Goal: Task Accomplishment & Management: Manage account settings

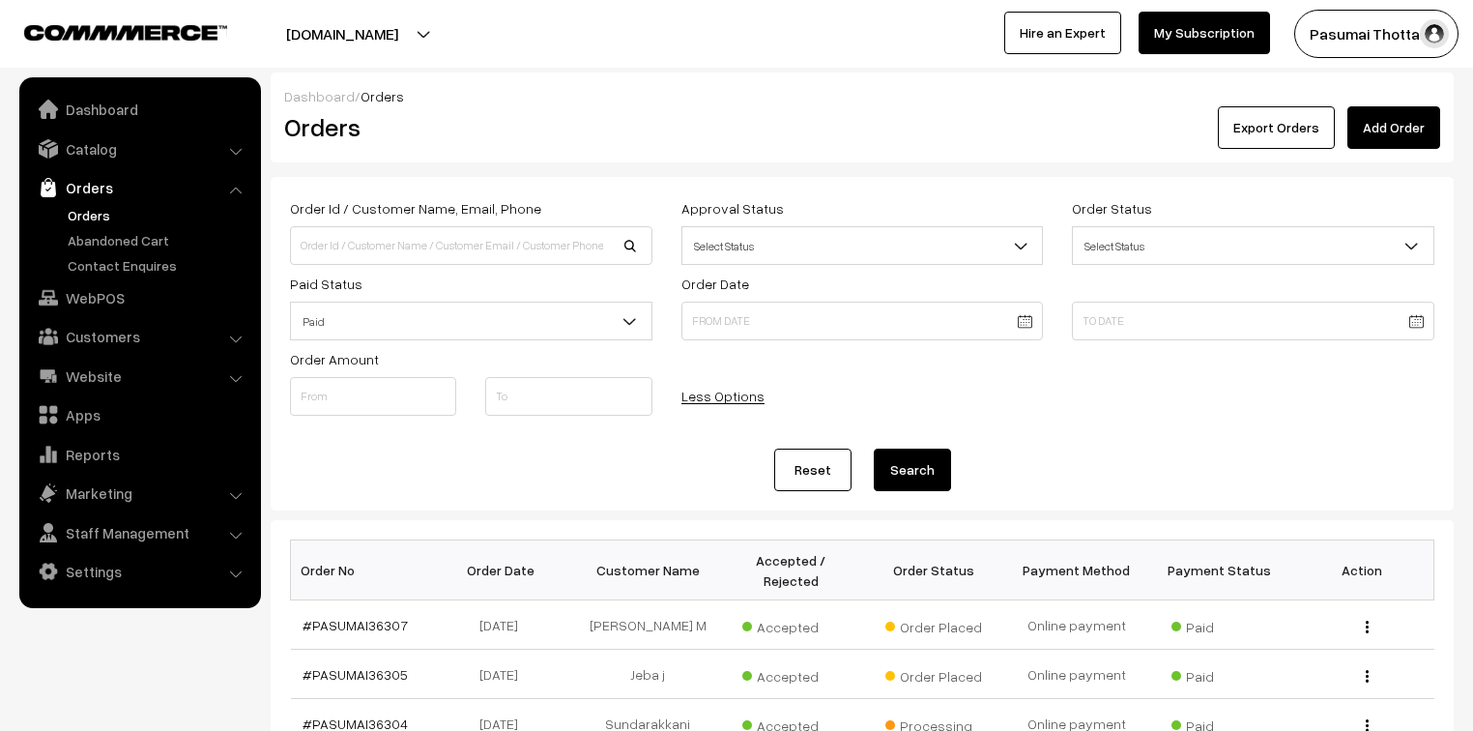
scroll to position [387, 0]
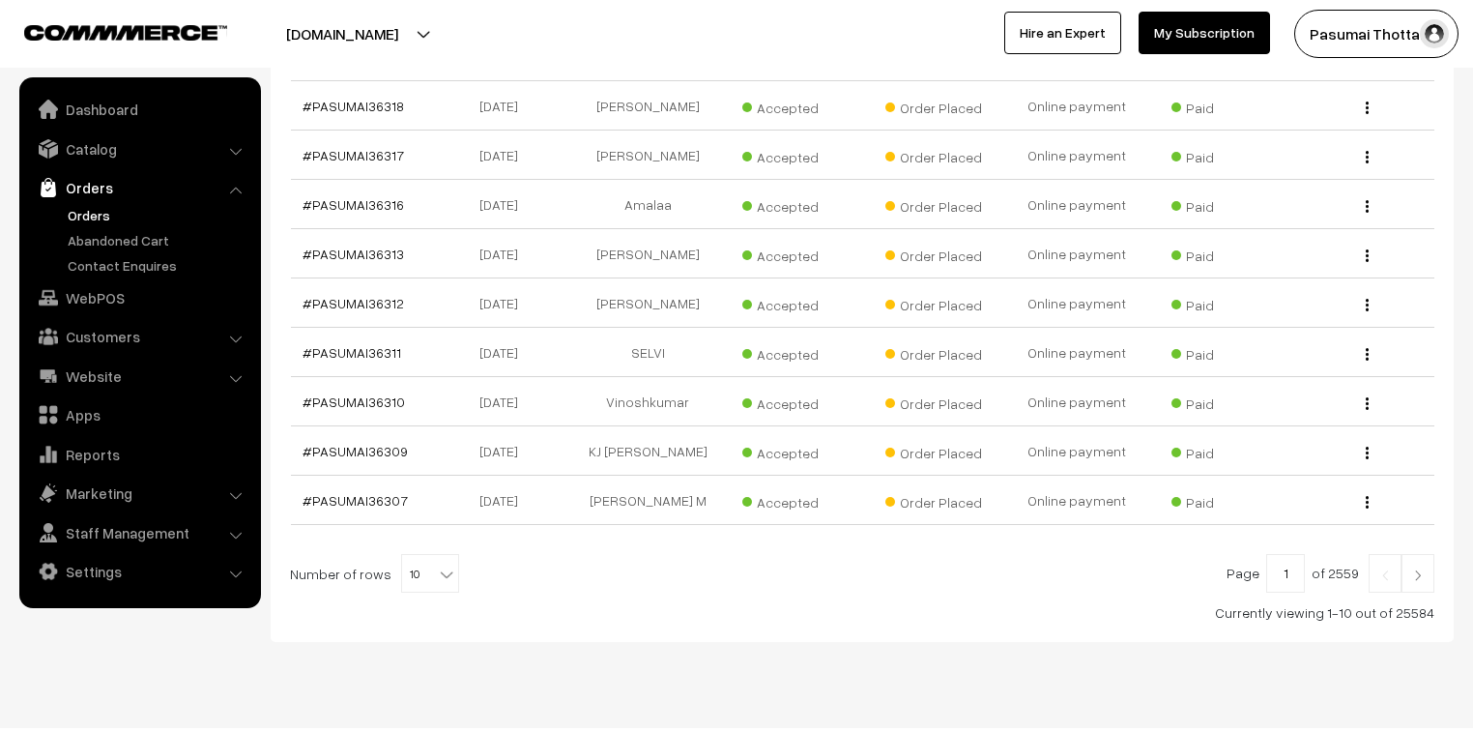
scroll to position [583, 0]
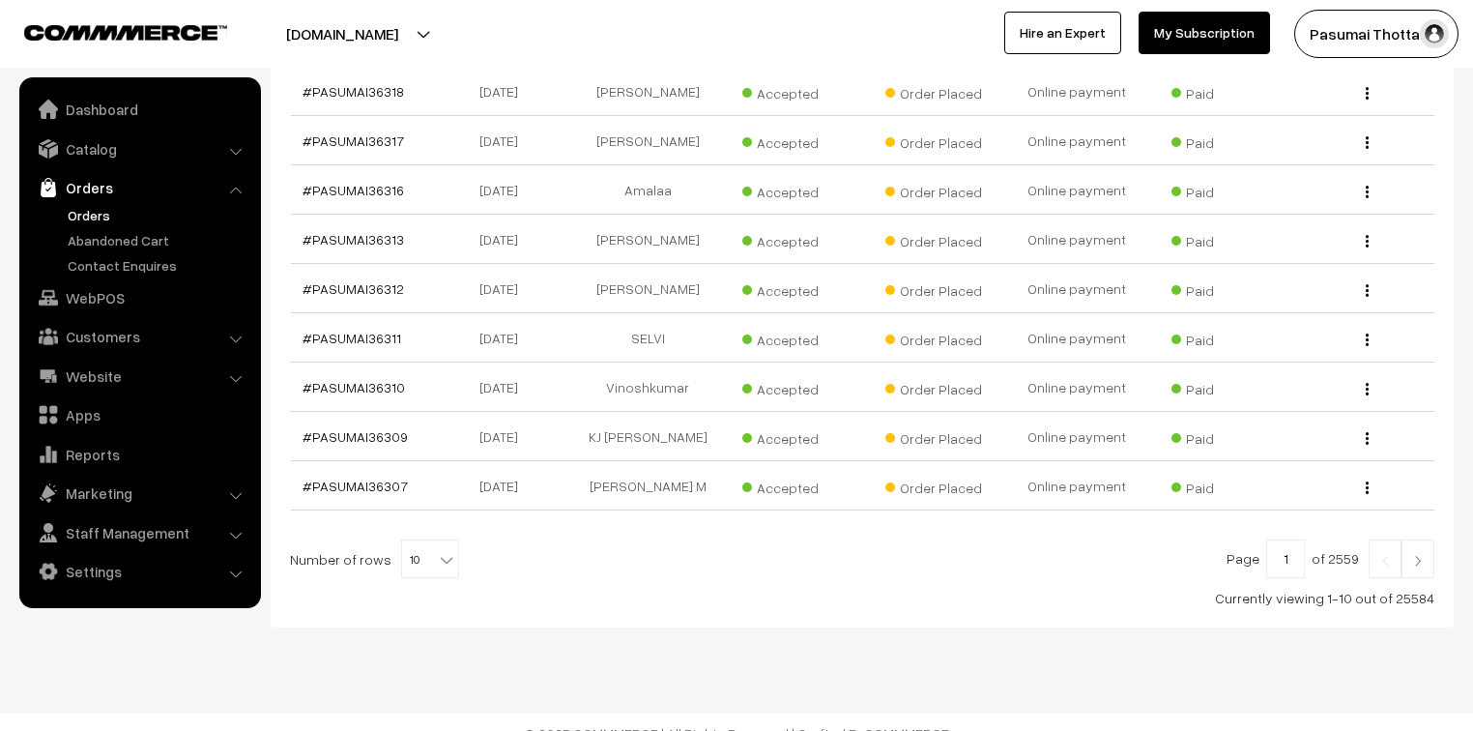
click at [437, 550] on b at bounding box center [446, 559] width 19 height 19
select select "50"
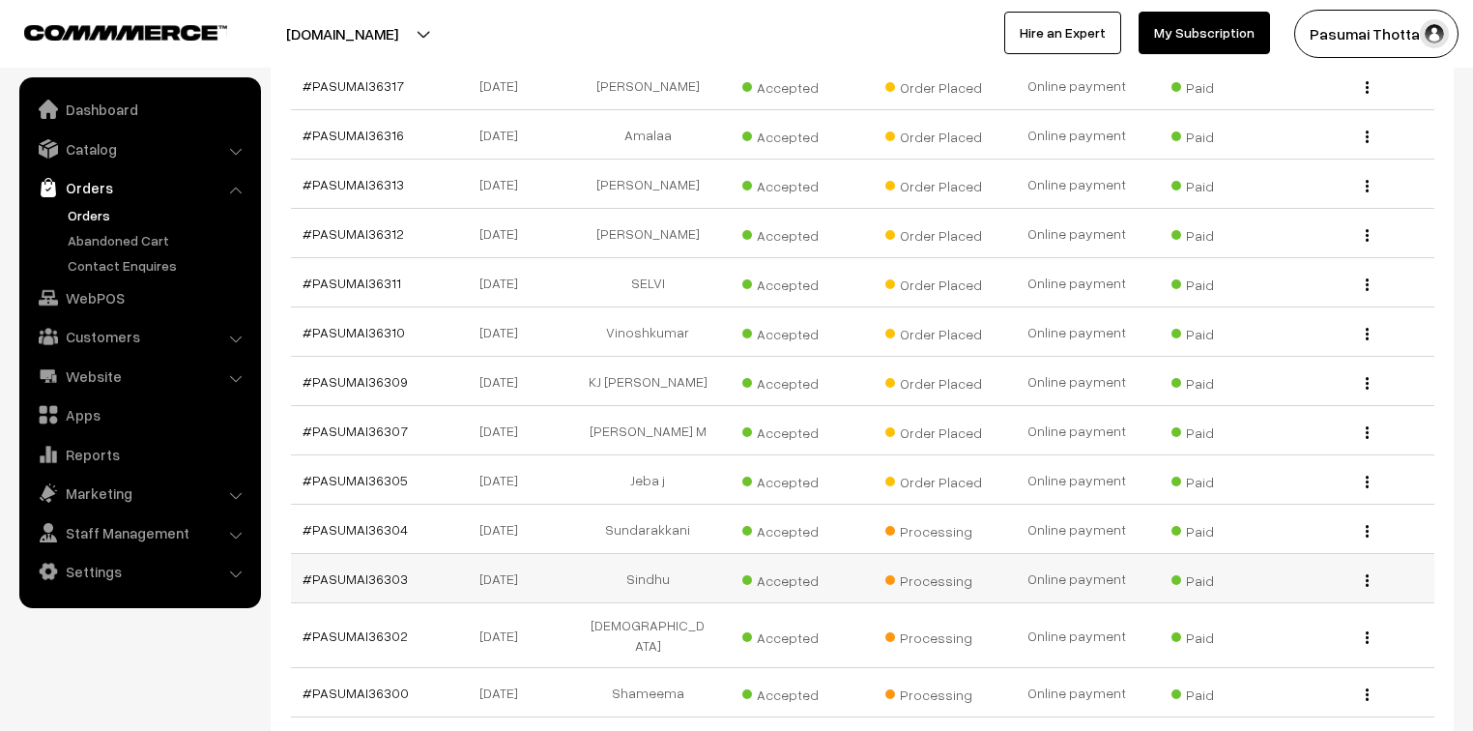
scroll to position [618, 0]
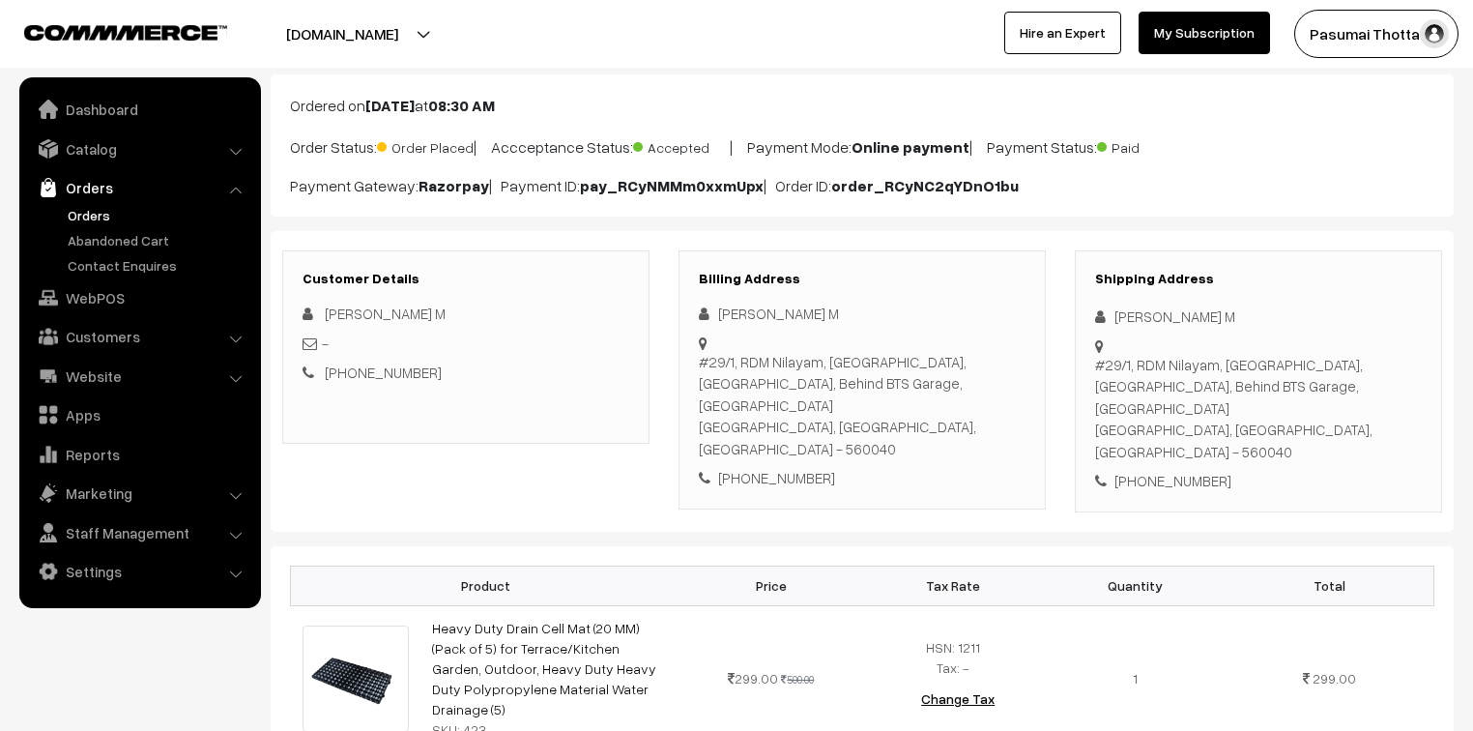
scroll to position [77, 0]
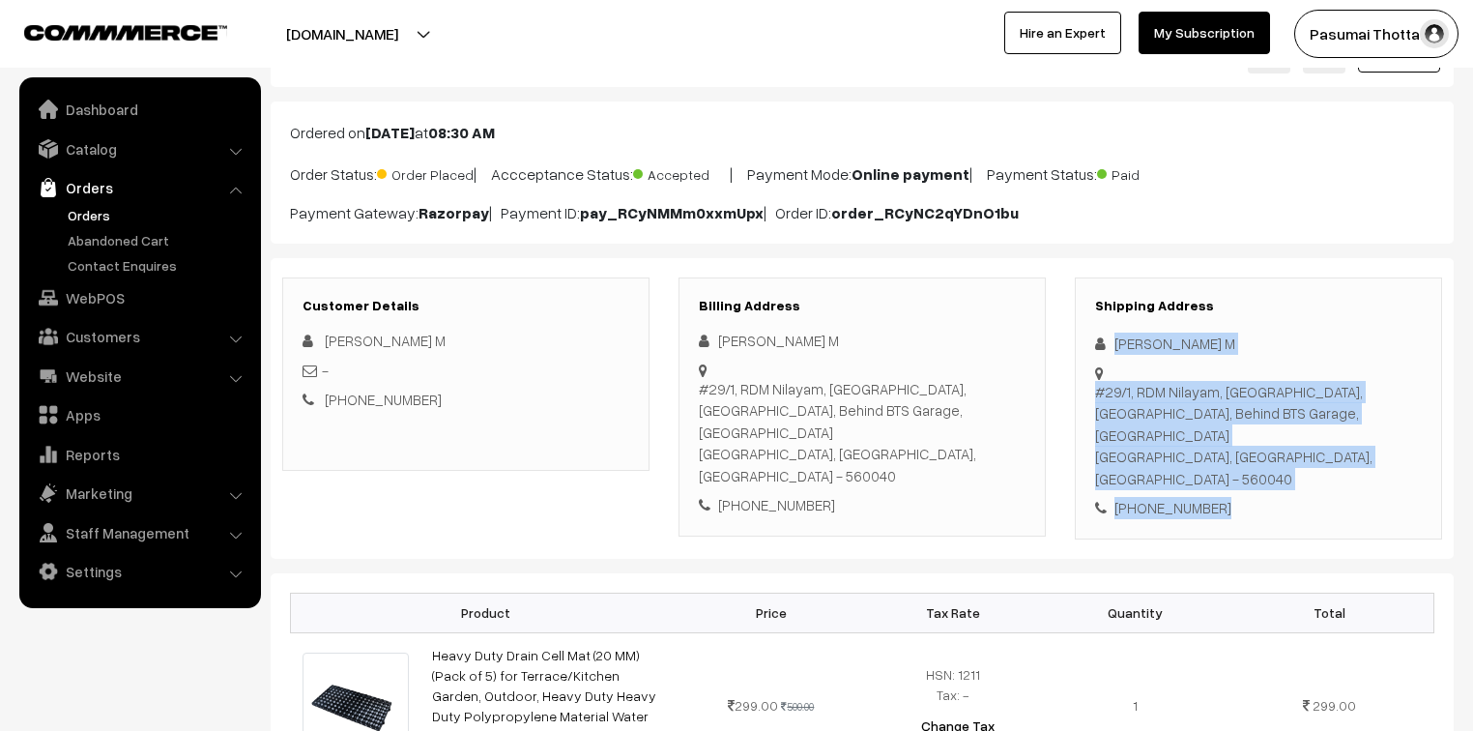
drag, startPoint x: 1115, startPoint y: 340, endPoint x: 1273, endPoint y: 468, distance: 202.7
click at [1273, 468] on div "Shipping Address Divyashree M #29/1, RDM Nilayam, 2nd B Cross, Subbanna Garden,…" at bounding box center [1258, 408] width 367 height 262
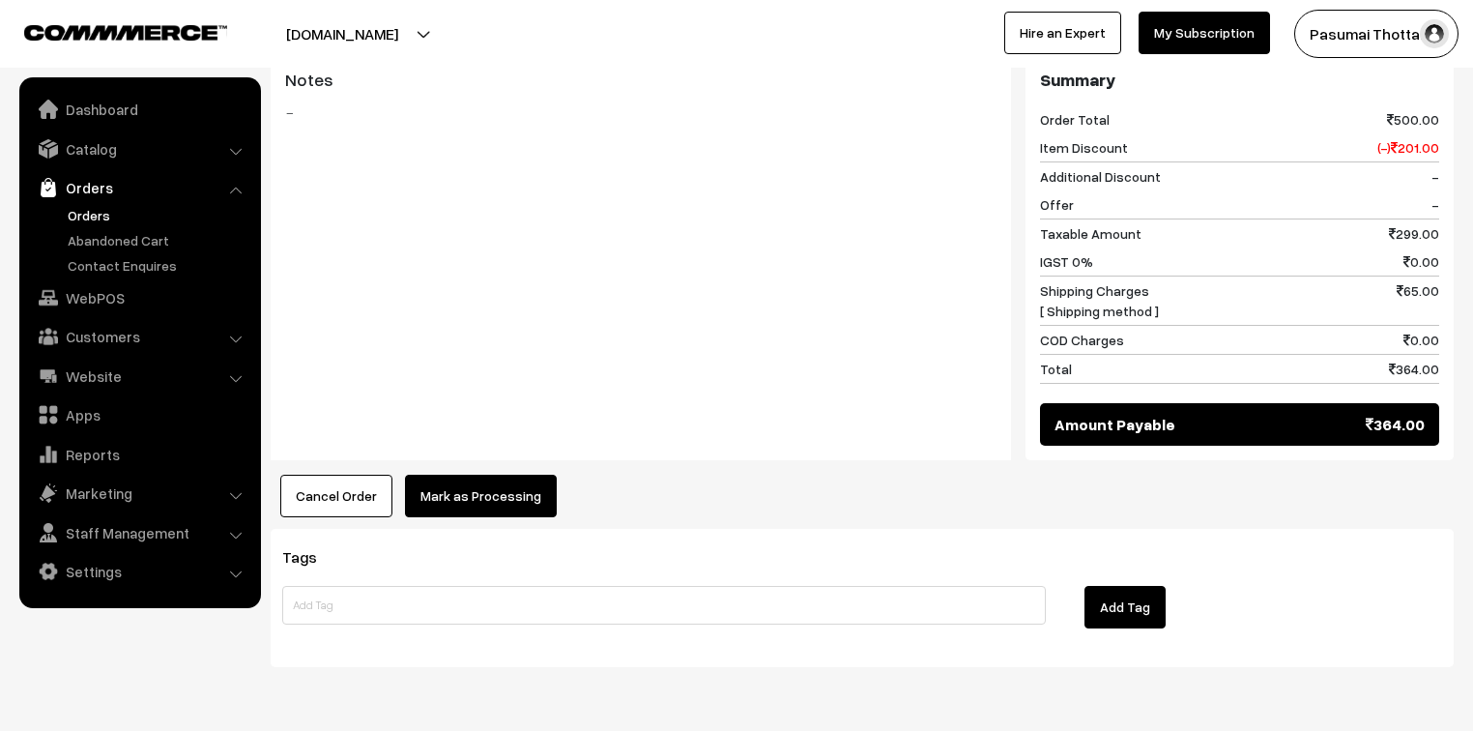
click at [481, 474] on button "Mark as Processing" at bounding box center [481, 495] width 152 height 43
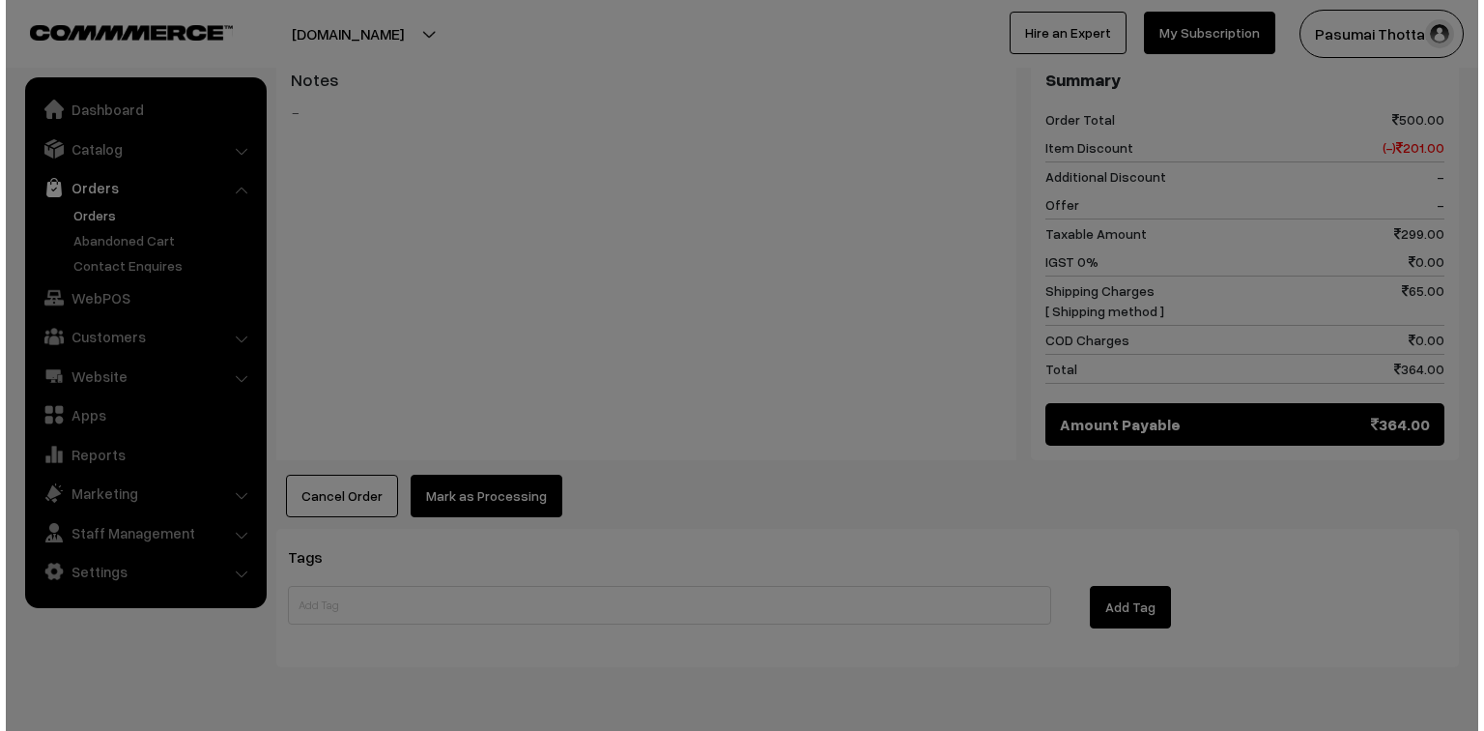
scroll to position [865, 0]
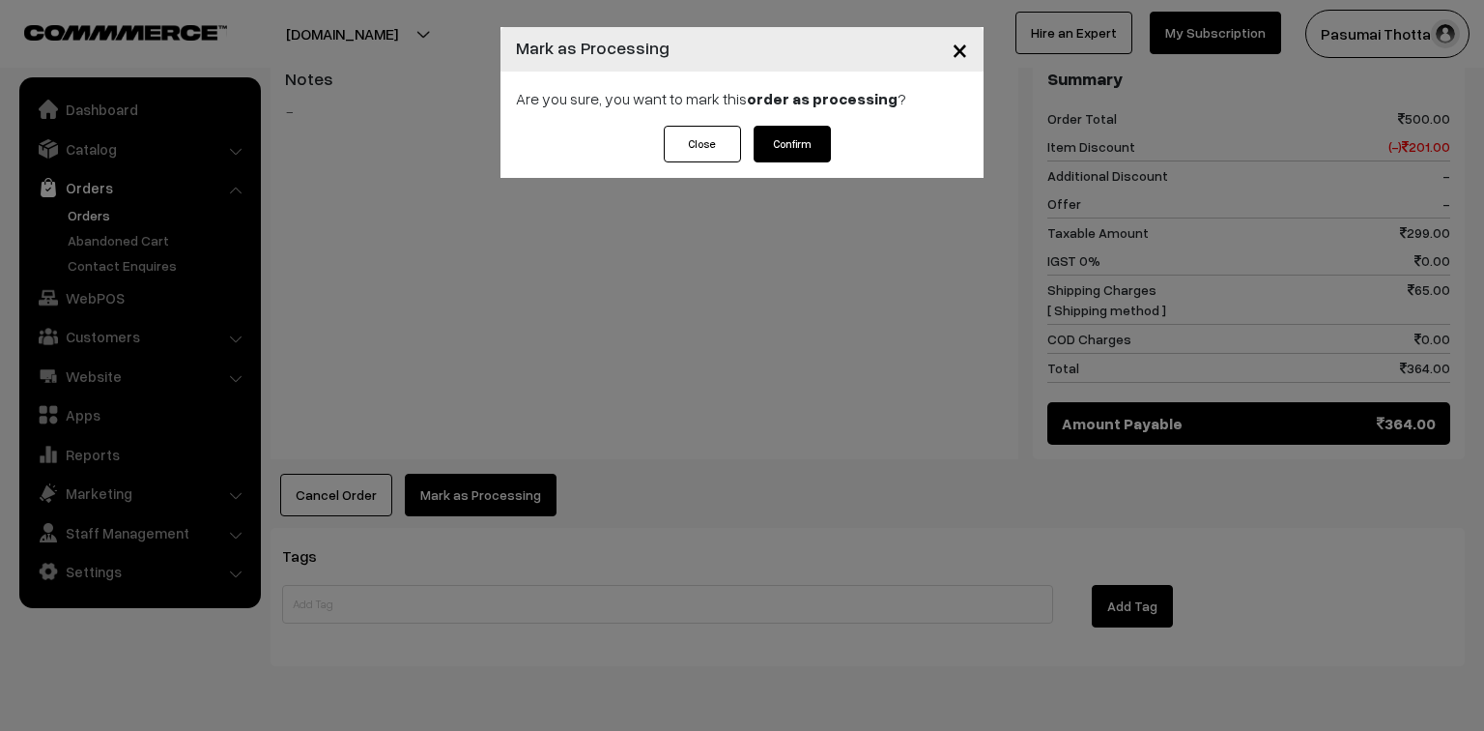
click at [787, 138] on button "Confirm" at bounding box center [792, 144] width 77 height 37
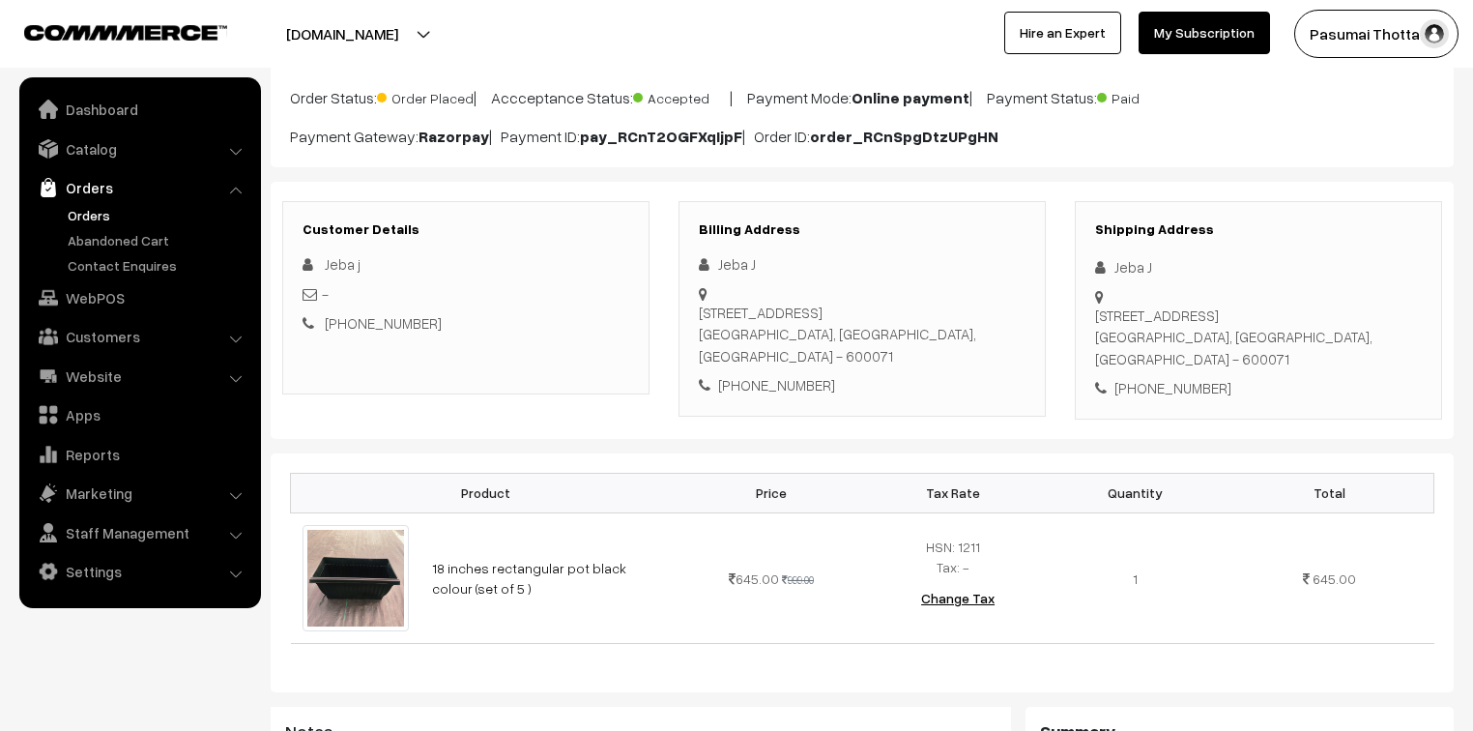
scroll to position [155, 0]
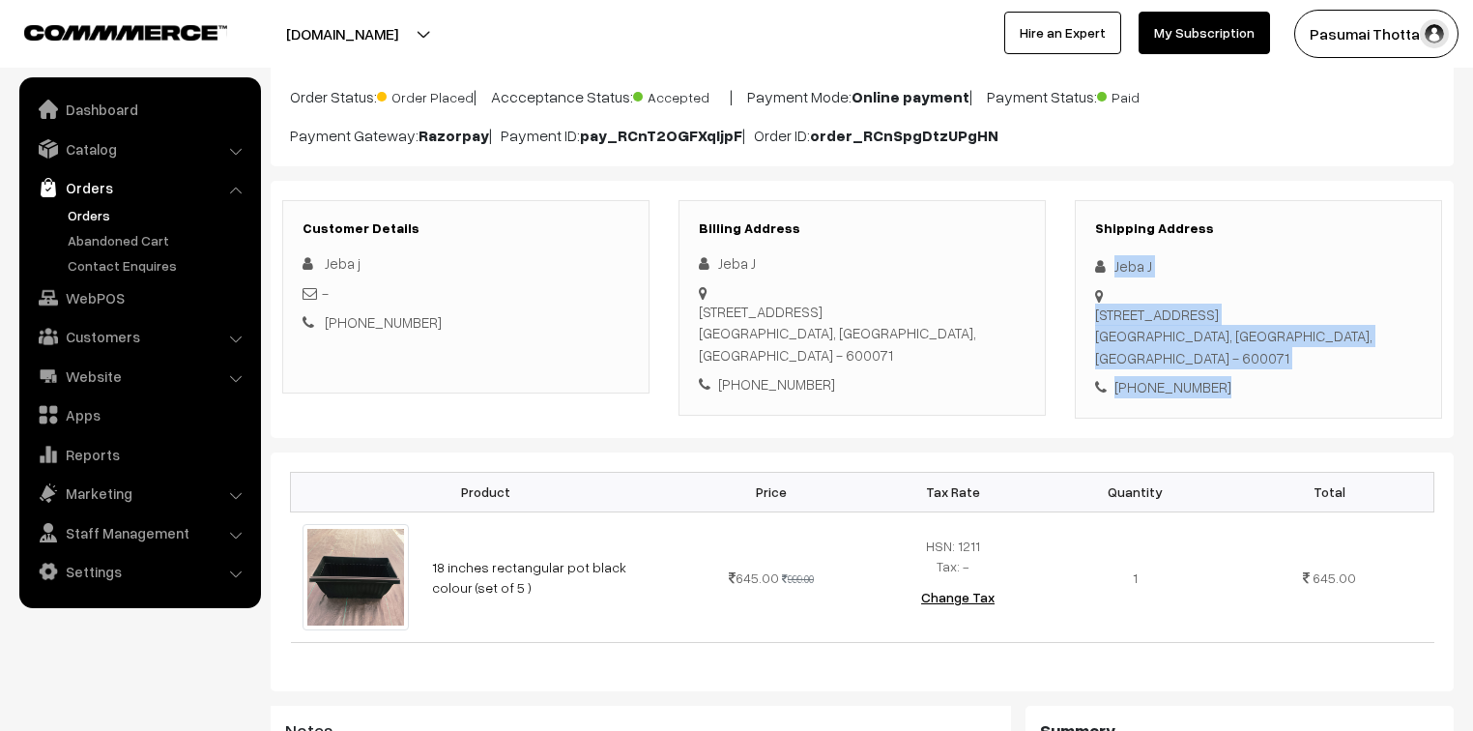
drag, startPoint x: 1109, startPoint y: 268, endPoint x: 1225, endPoint y: 333, distance: 133.3
click at [1225, 333] on div "Shipping Address [PERSON_NAME] [STREET_ADDRESS] [PHONE_NUMBER]" at bounding box center [1258, 309] width 367 height 218
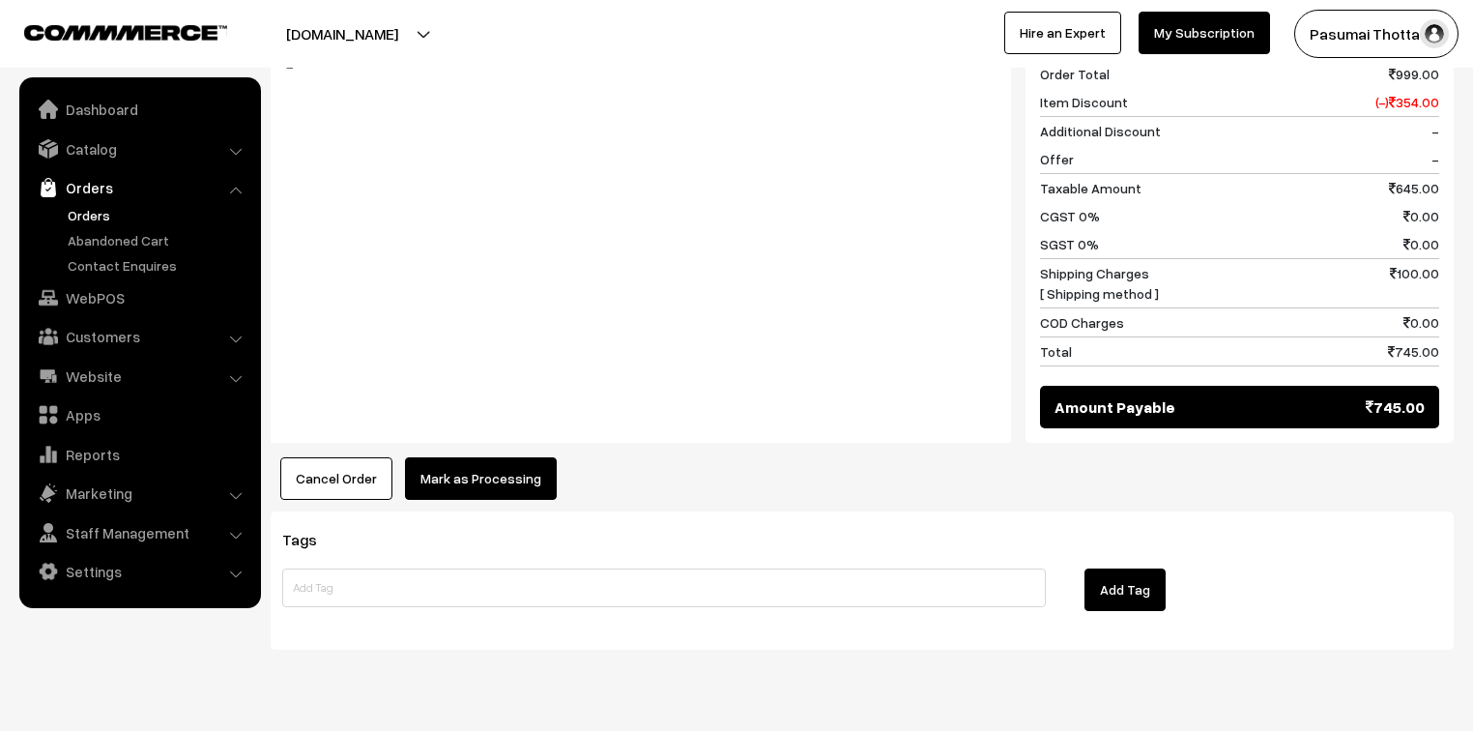
click at [448, 457] on button "Mark as Processing" at bounding box center [481, 478] width 152 height 43
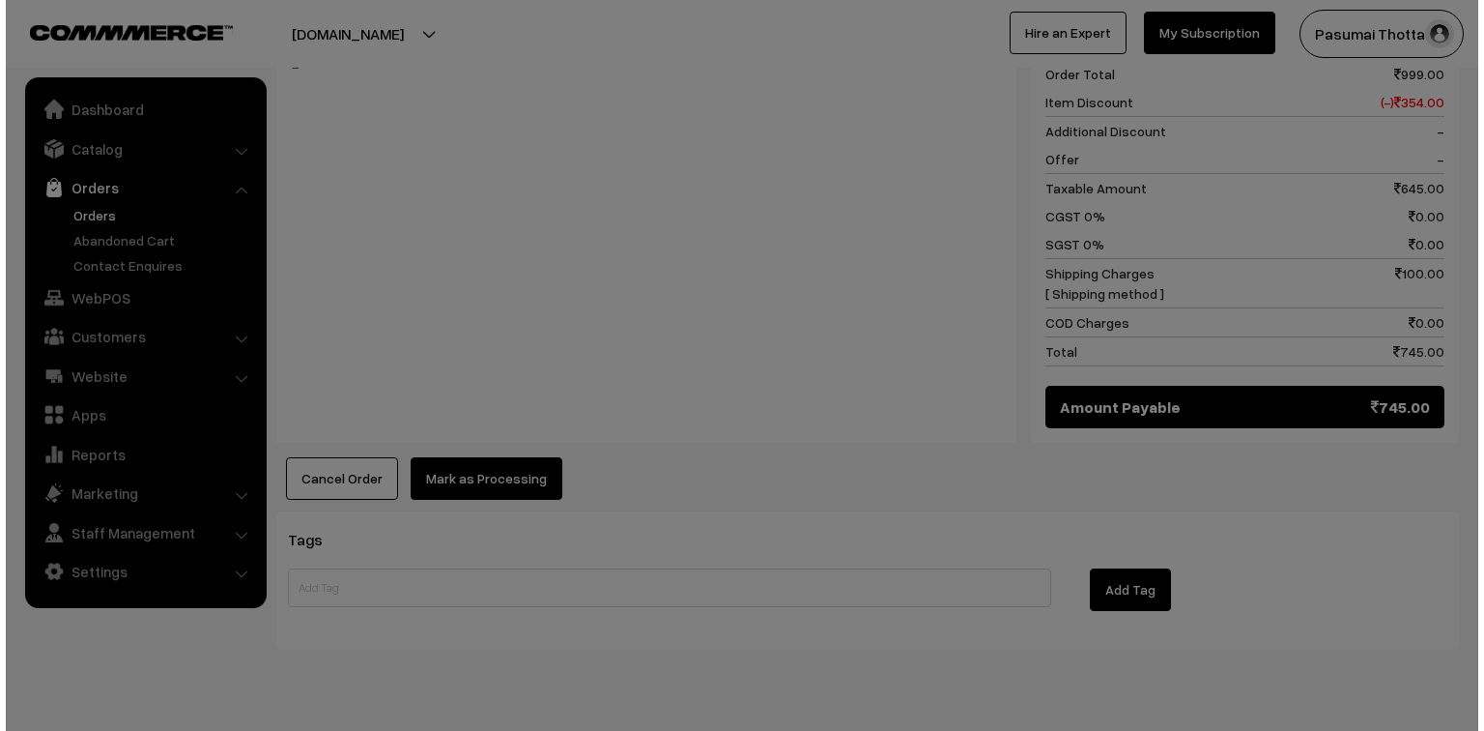
scroll to position [851, 0]
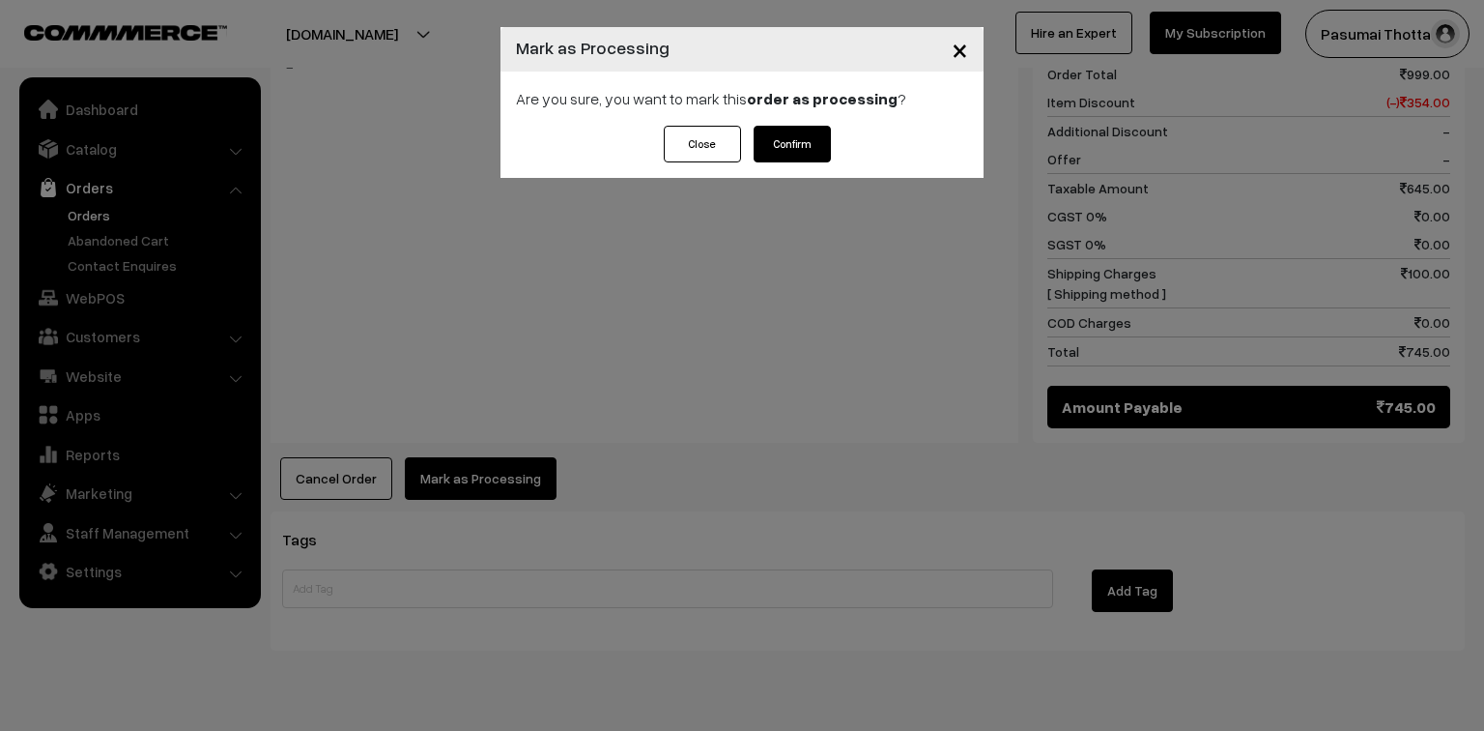
click at [794, 137] on button "Confirm" at bounding box center [792, 144] width 77 height 37
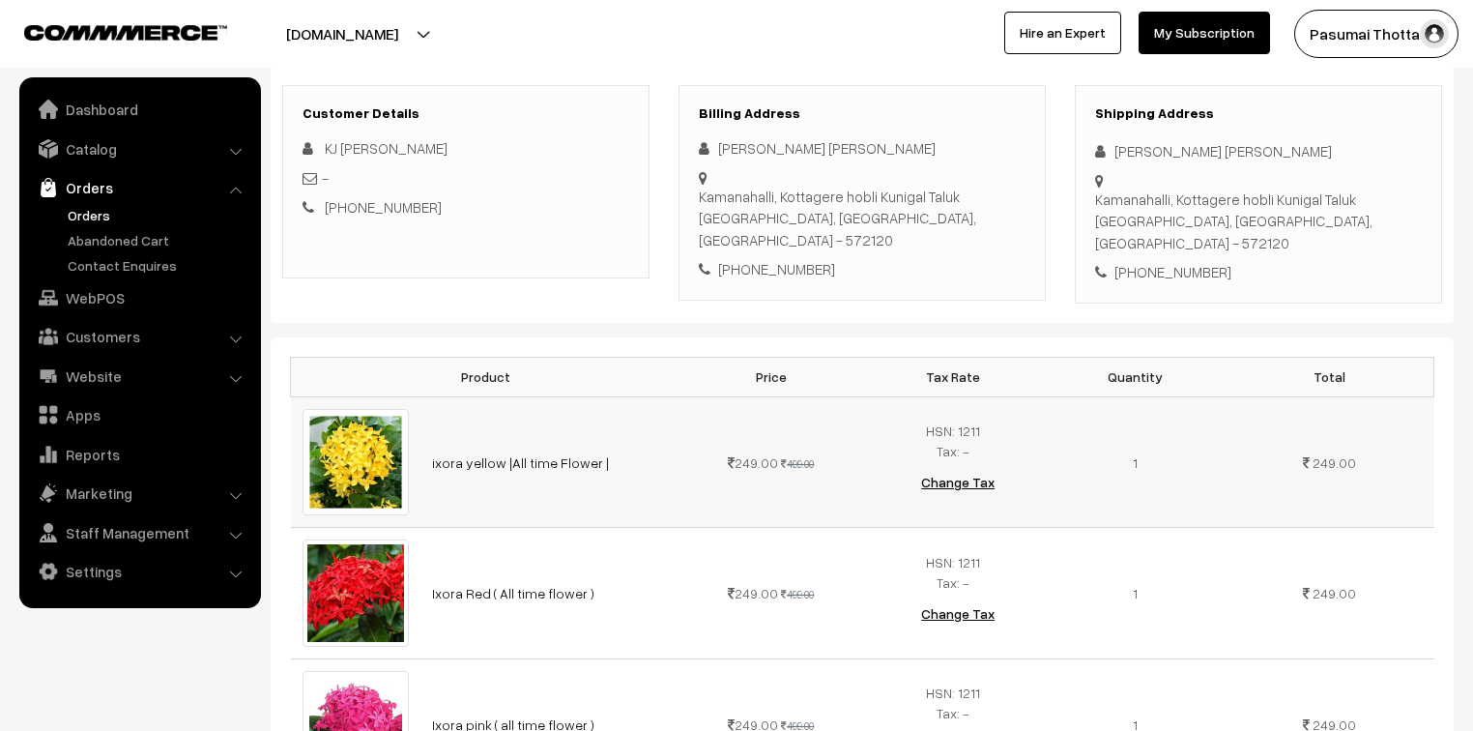
scroll to position [232, 0]
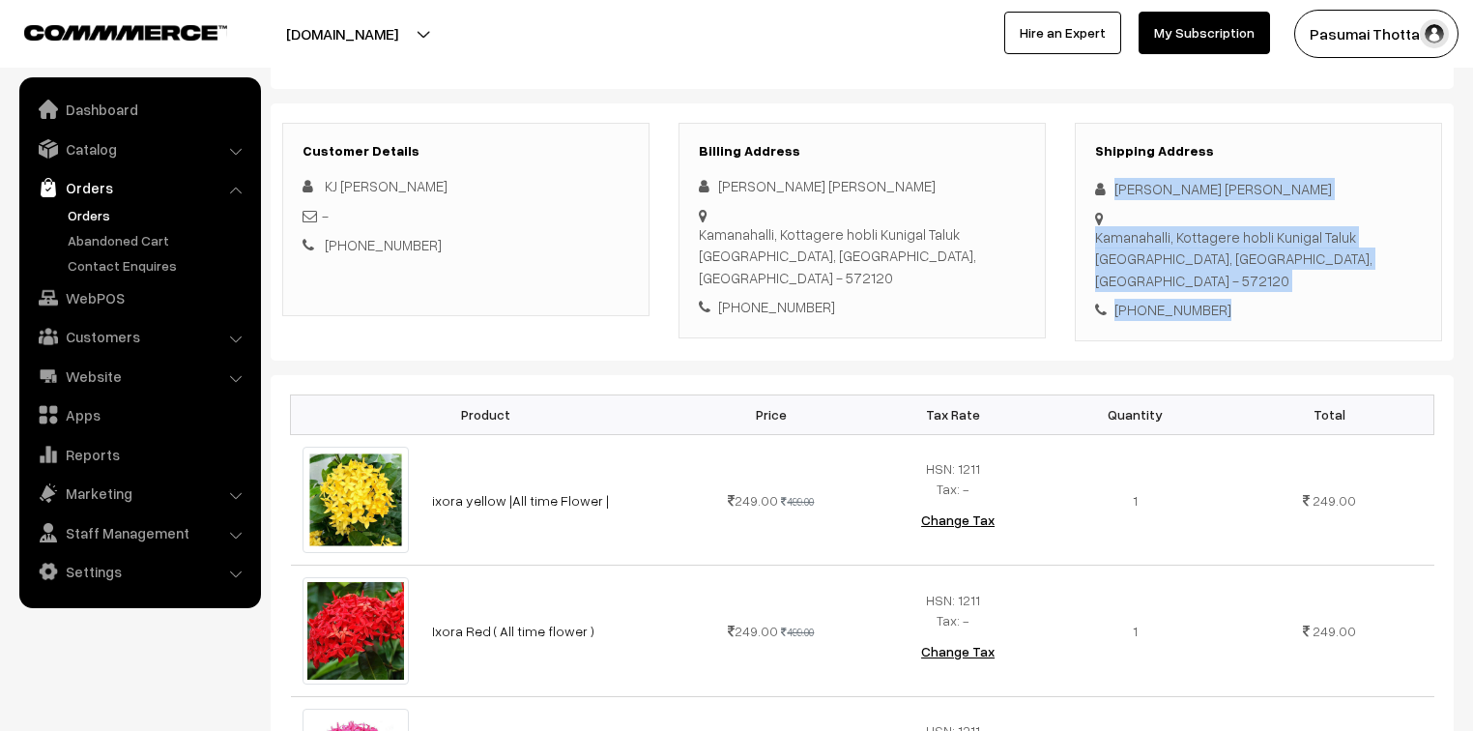
drag, startPoint x: 1111, startPoint y: 193, endPoint x: 1249, endPoint y: 282, distance: 163.5
click at [1249, 282] on div "Shipping Address [PERSON_NAME] [PERSON_NAME] [GEOGRAPHIC_DATA], Kottagere hobli…" at bounding box center [1258, 232] width 367 height 218
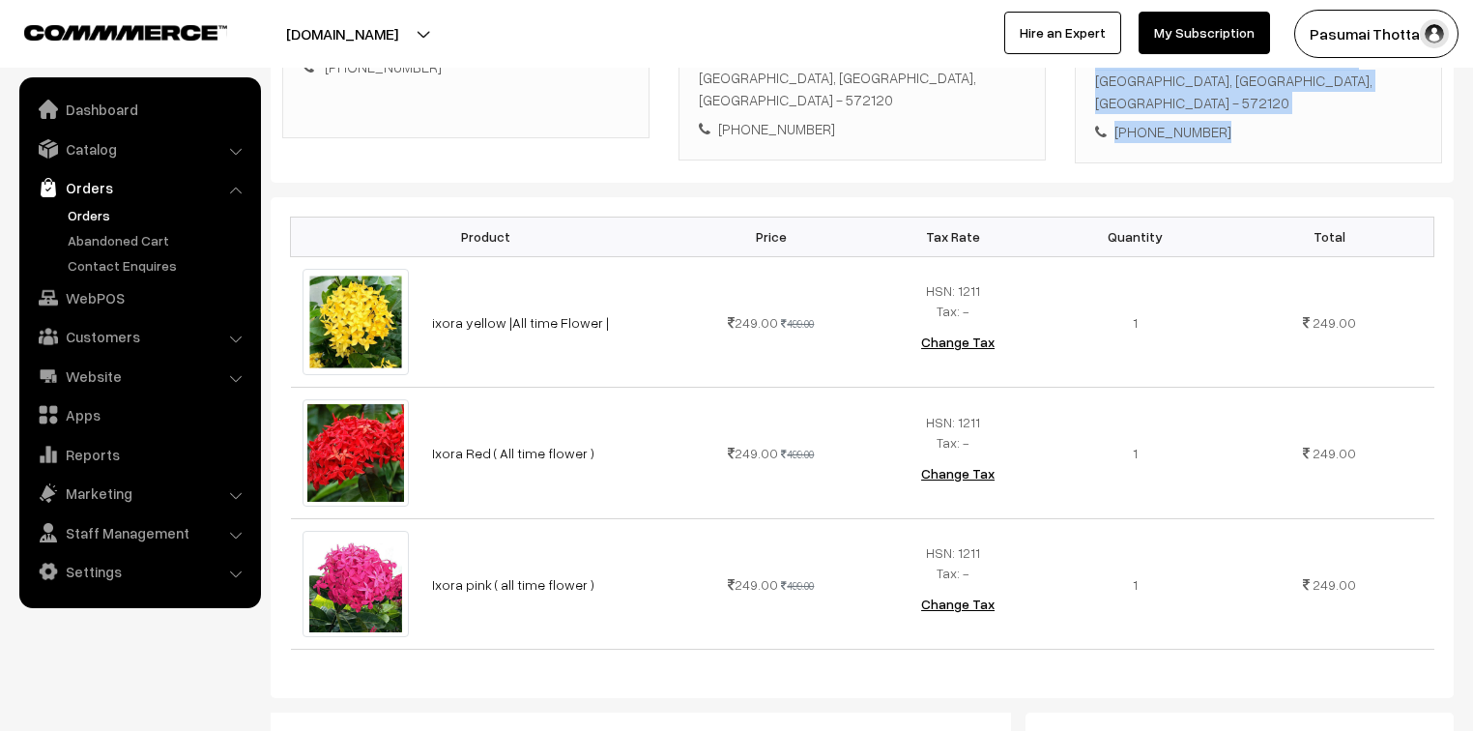
scroll to position [309, 0]
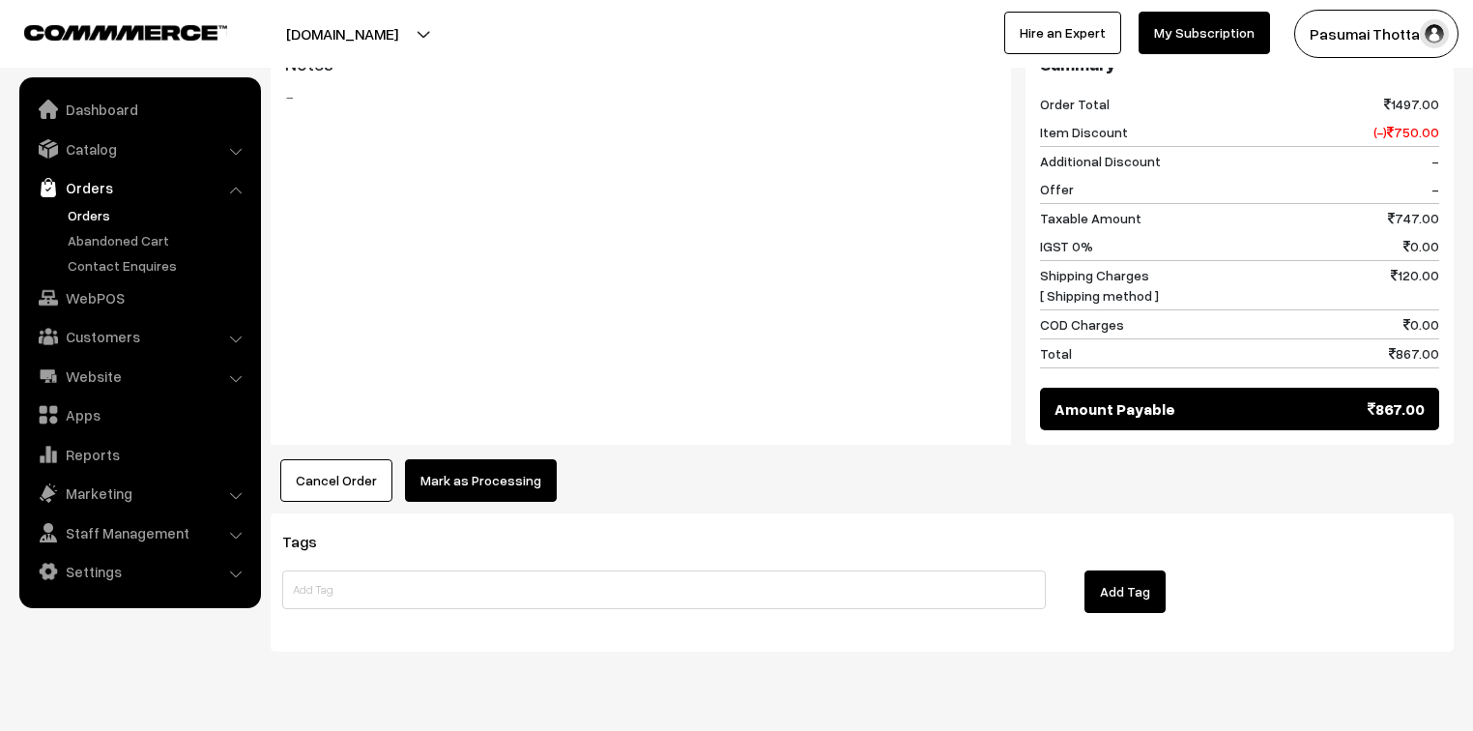
click at [481, 459] on button "Mark as Processing" at bounding box center [481, 480] width 152 height 43
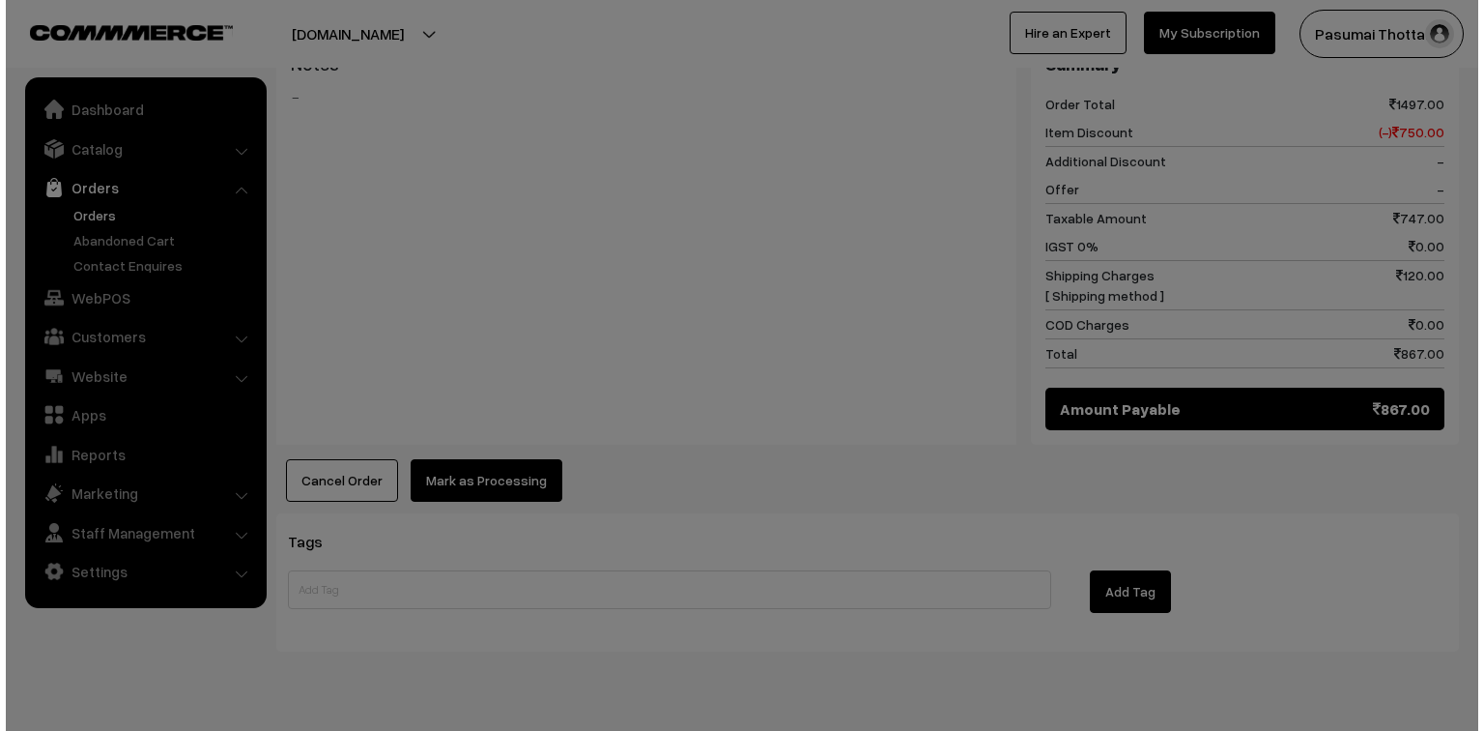
scroll to position [1086, 0]
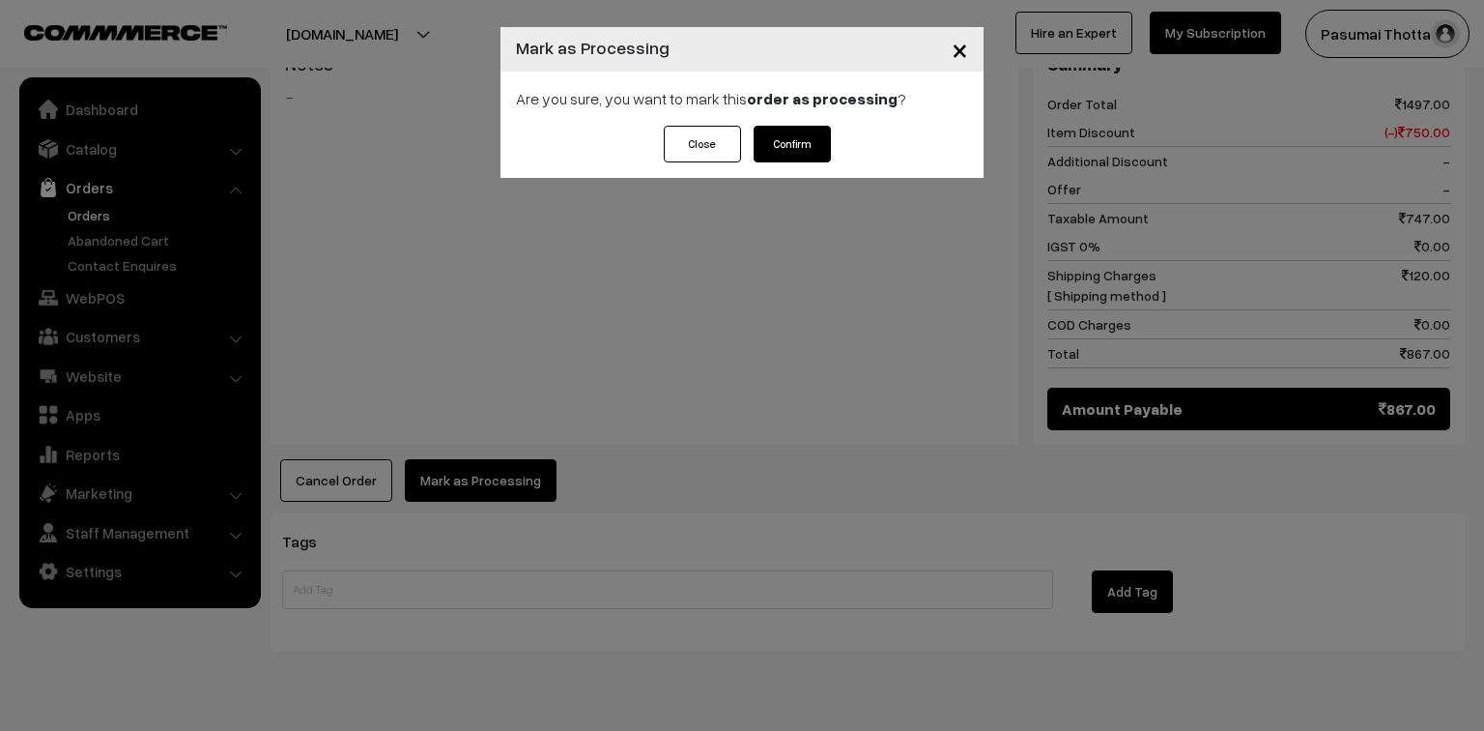
click at [784, 142] on button "Confirm" at bounding box center [792, 144] width 77 height 37
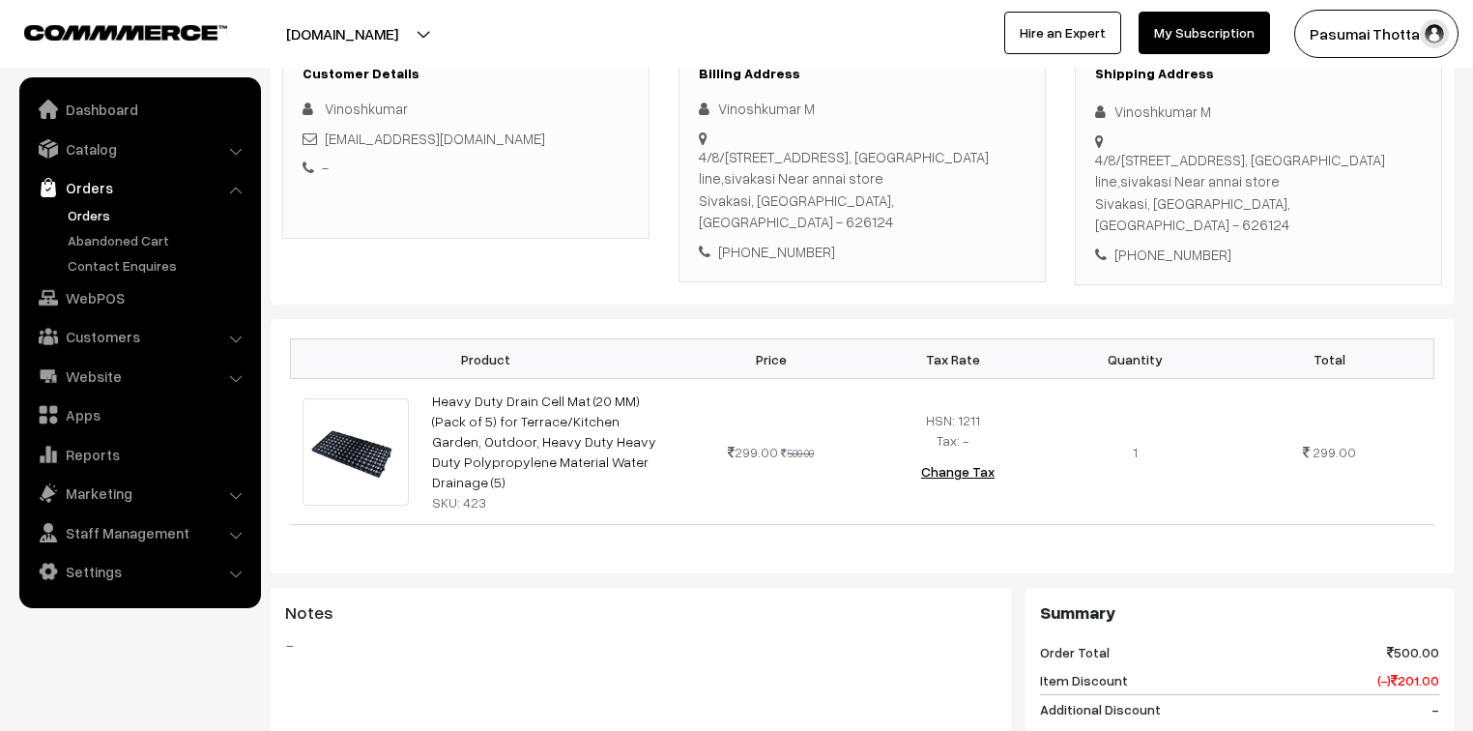
scroll to position [232, 0]
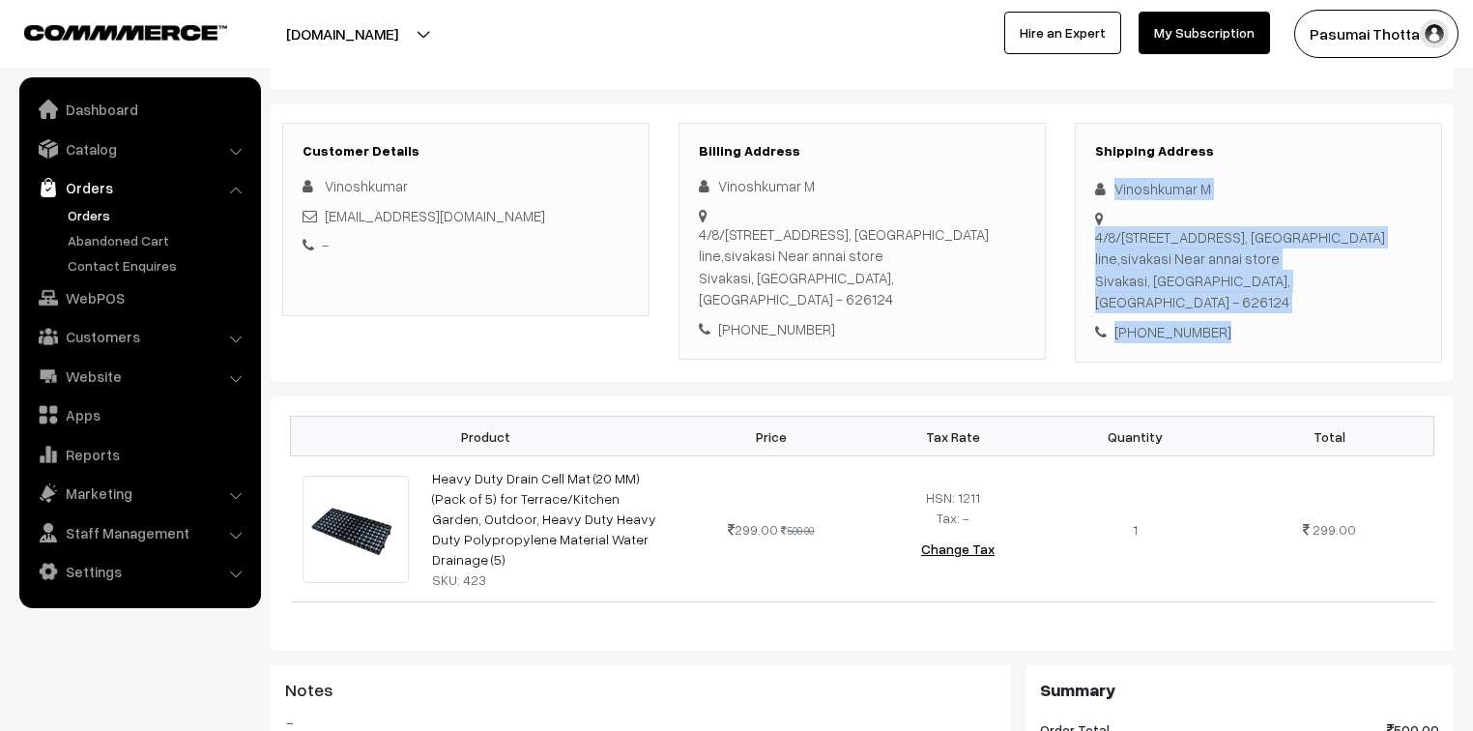
drag, startPoint x: 1113, startPoint y: 188, endPoint x: 1260, endPoint y: 313, distance: 192.7
click at [1260, 313] on div "Shipping Address Vinoshkumar M 4/8/694 A Neruji nagar, Resurve line,sivakasi Ne…" at bounding box center [1258, 243] width 367 height 241
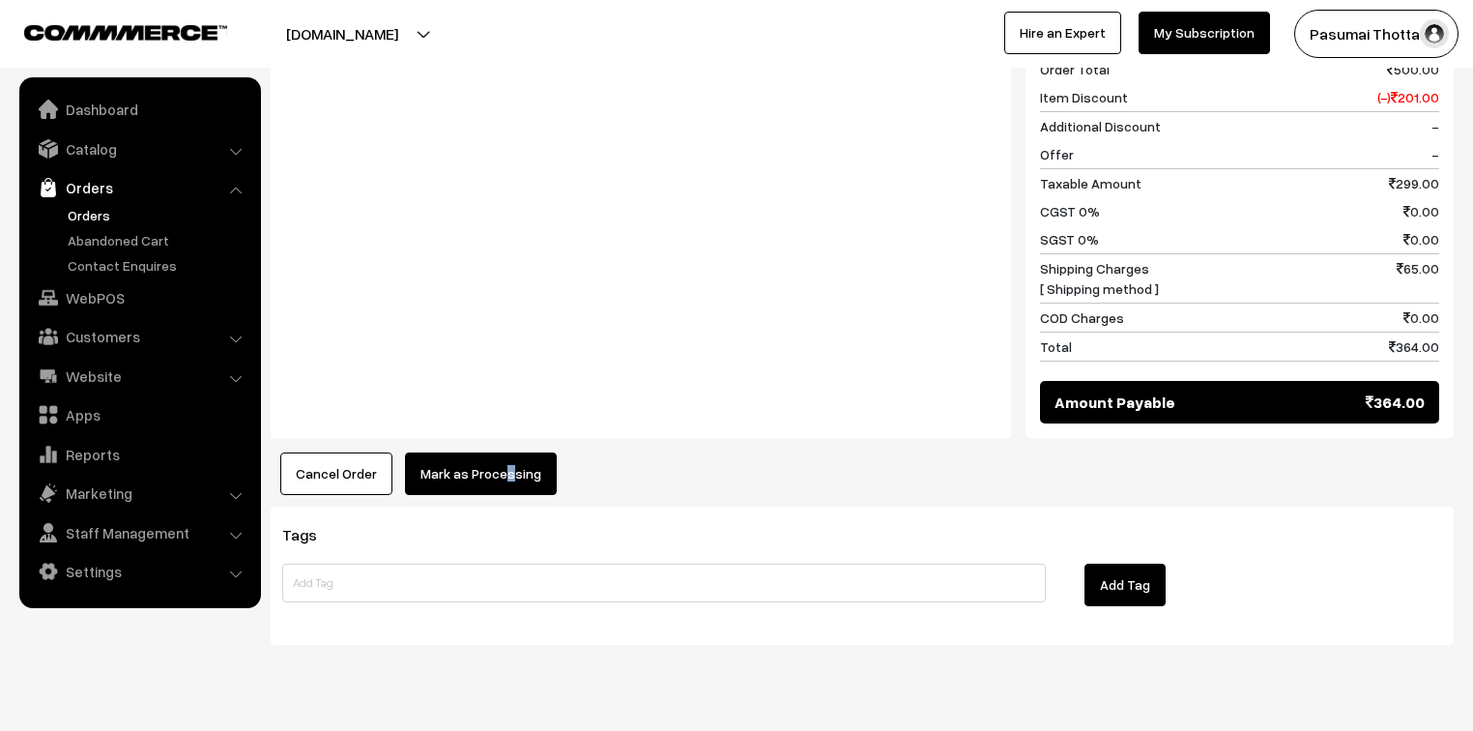
click at [503, 452] on button "Mark as Processing" at bounding box center [481, 473] width 152 height 43
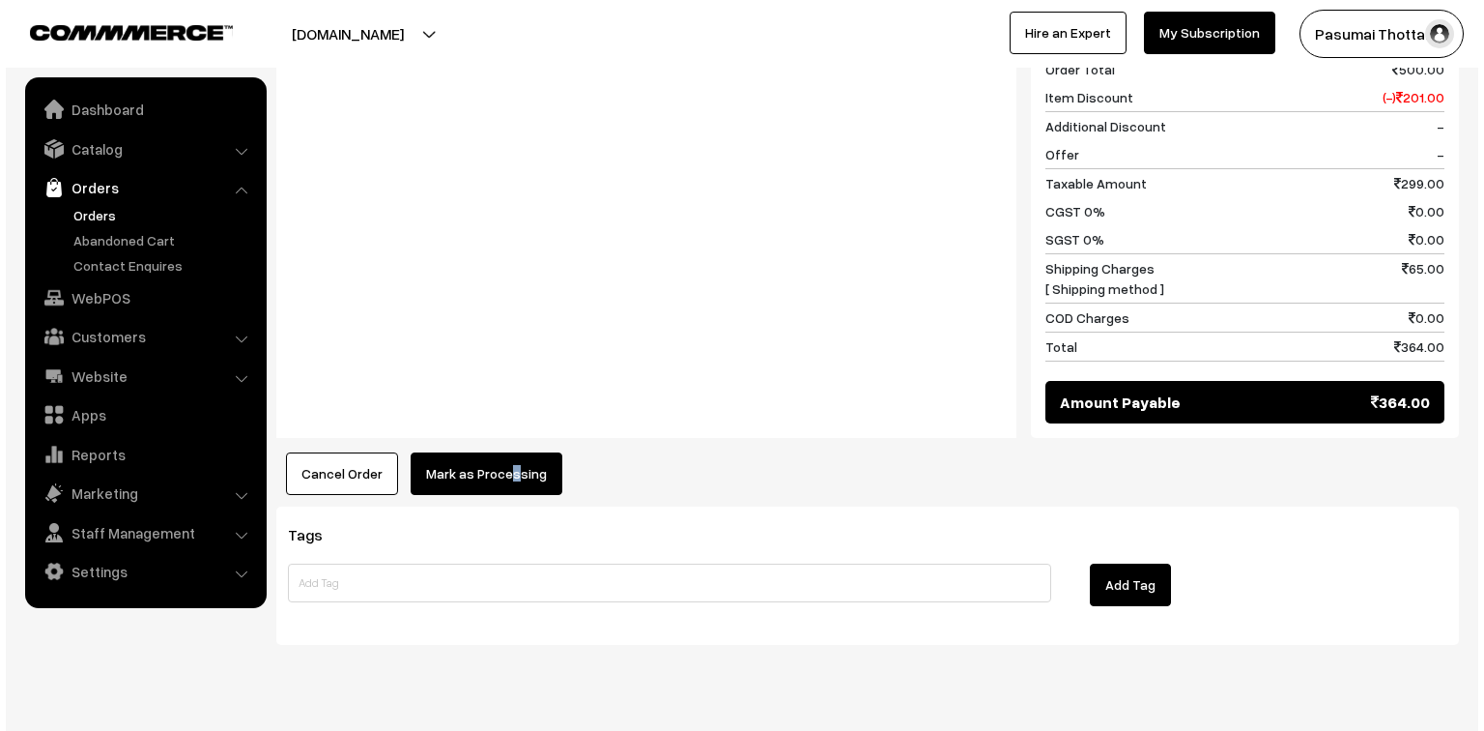
scroll to position [893, 0]
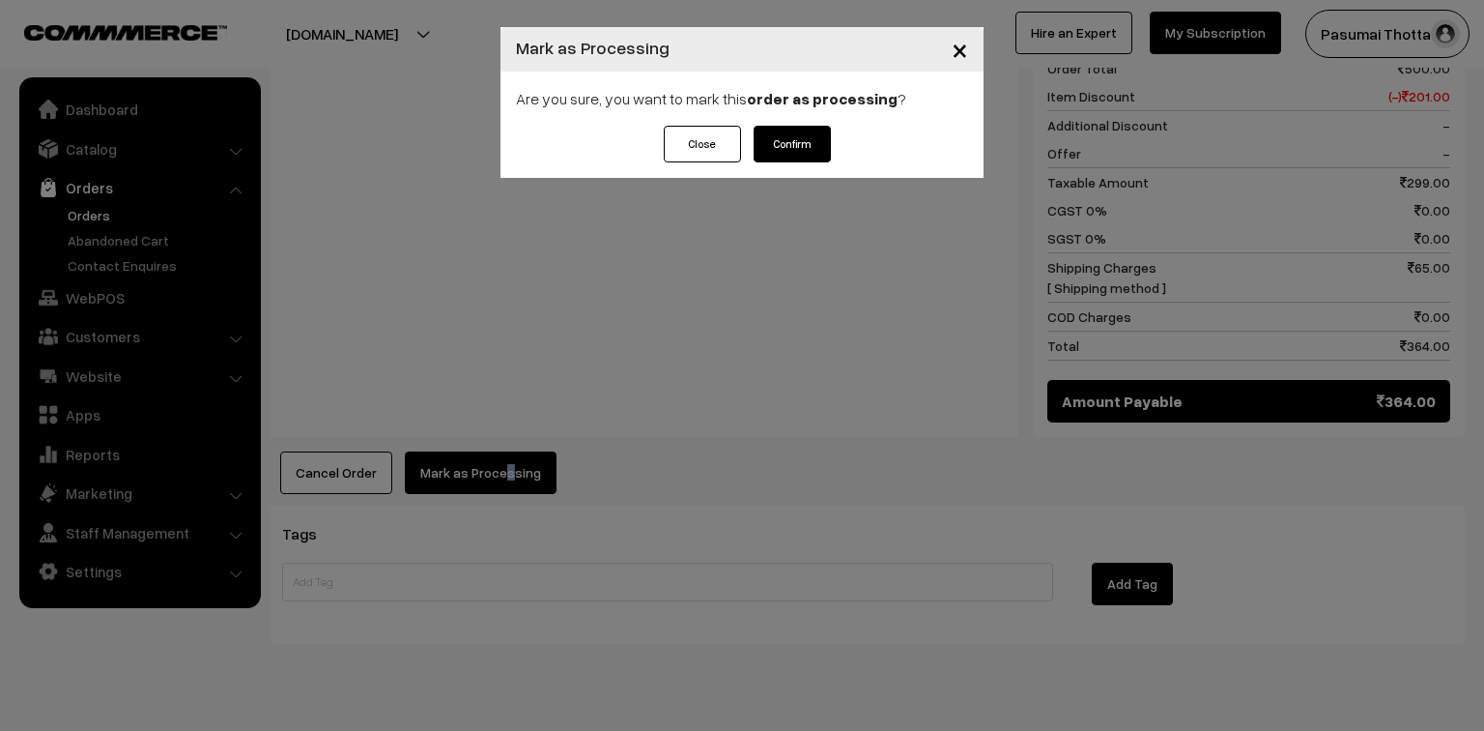
click at [773, 152] on button "Confirm" at bounding box center [792, 144] width 77 height 37
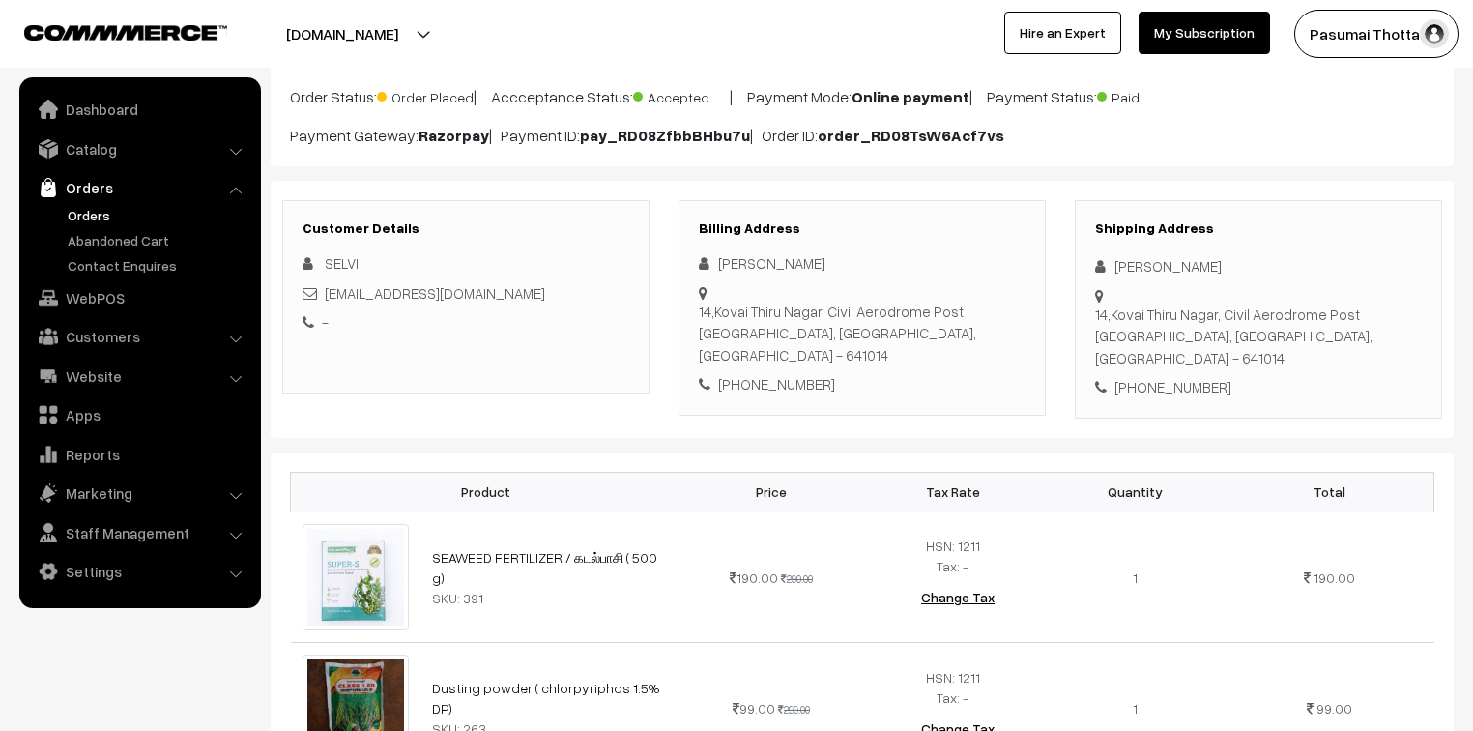
scroll to position [155, 0]
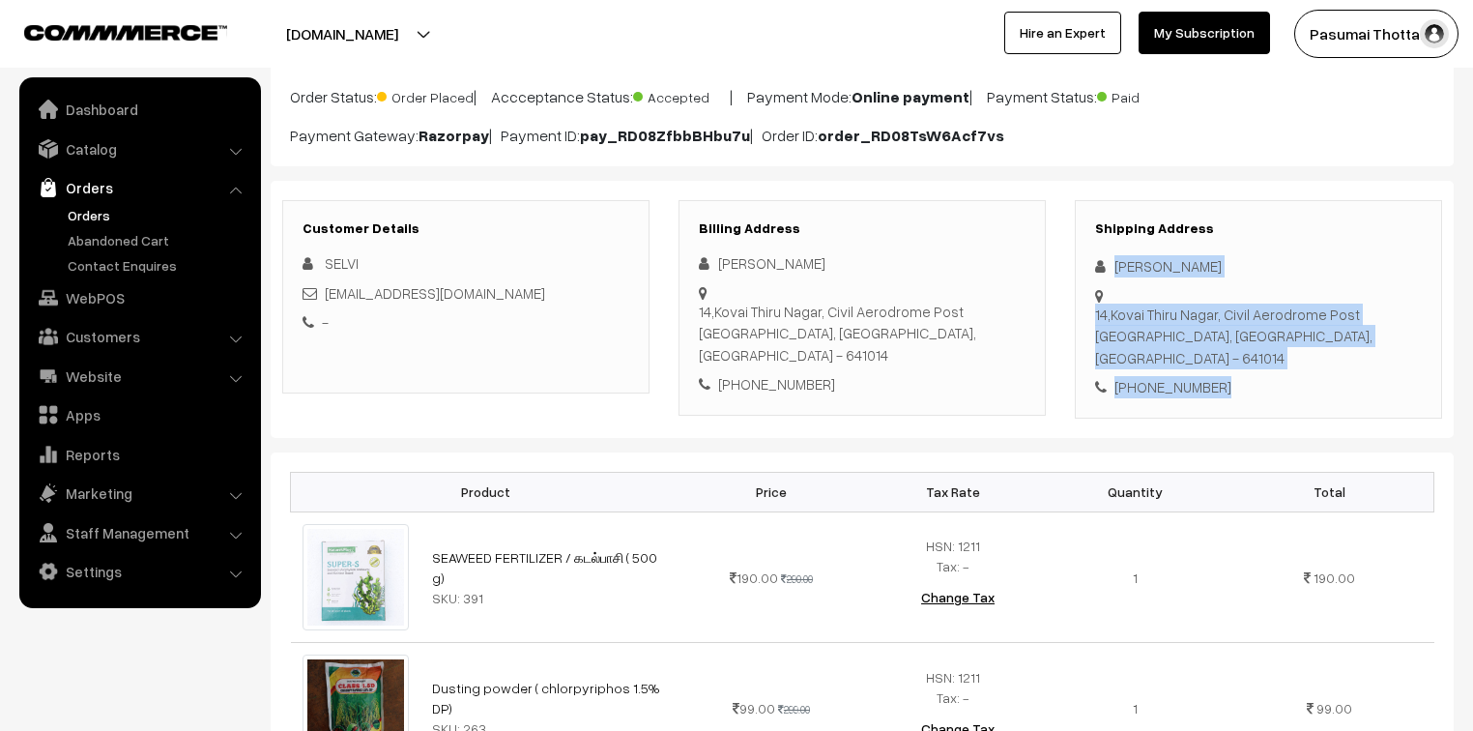
drag, startPoint x: 1117, startPoint y: 266, endPoint x: 1228, endPoint y: 351, distance: 139.9
click at [1228, 351] on div "Shipping Address SELVI Moorthy 14,Kovai Thiru Nagar, Civil Aerodrome Post Coimb…" at bounding box center [1258, 309] width 367 height 218
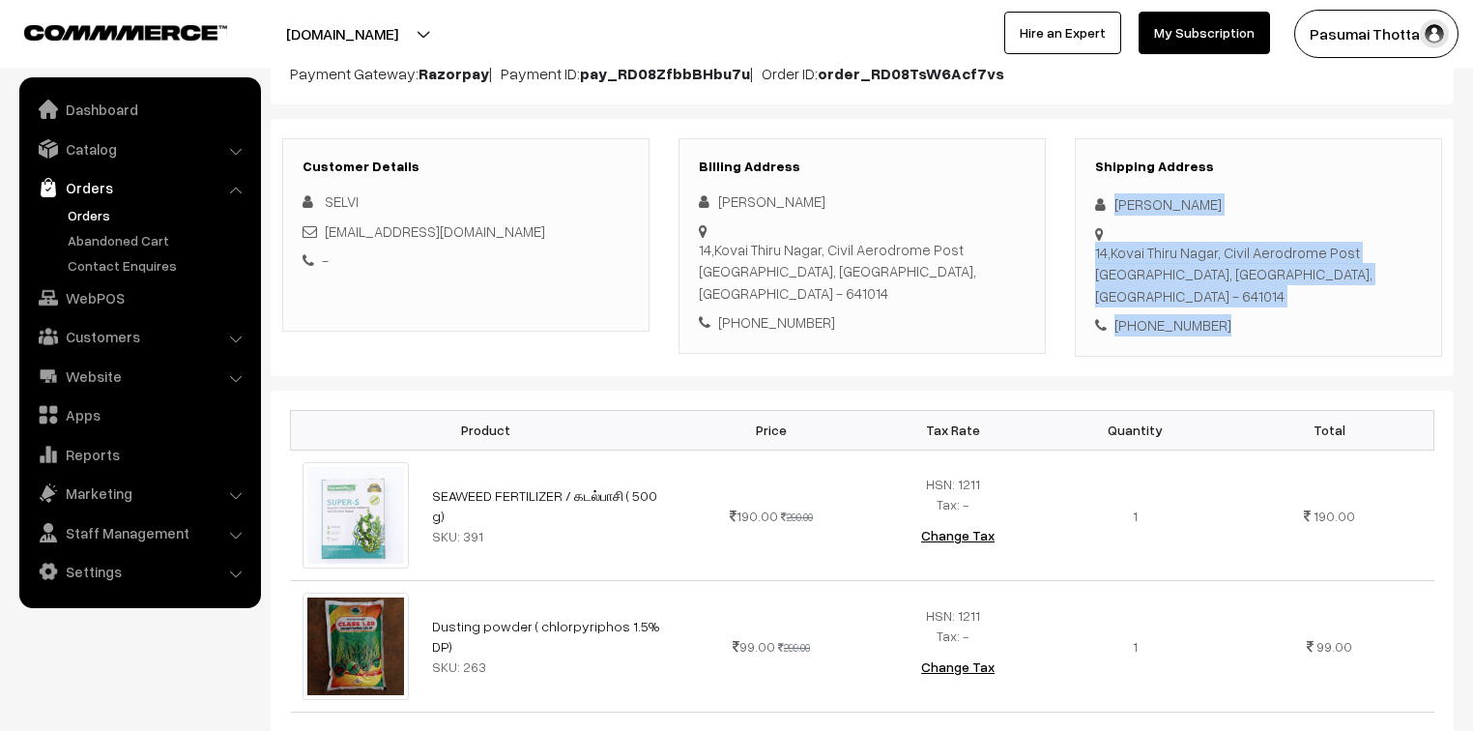
scroll to position [309, 0]
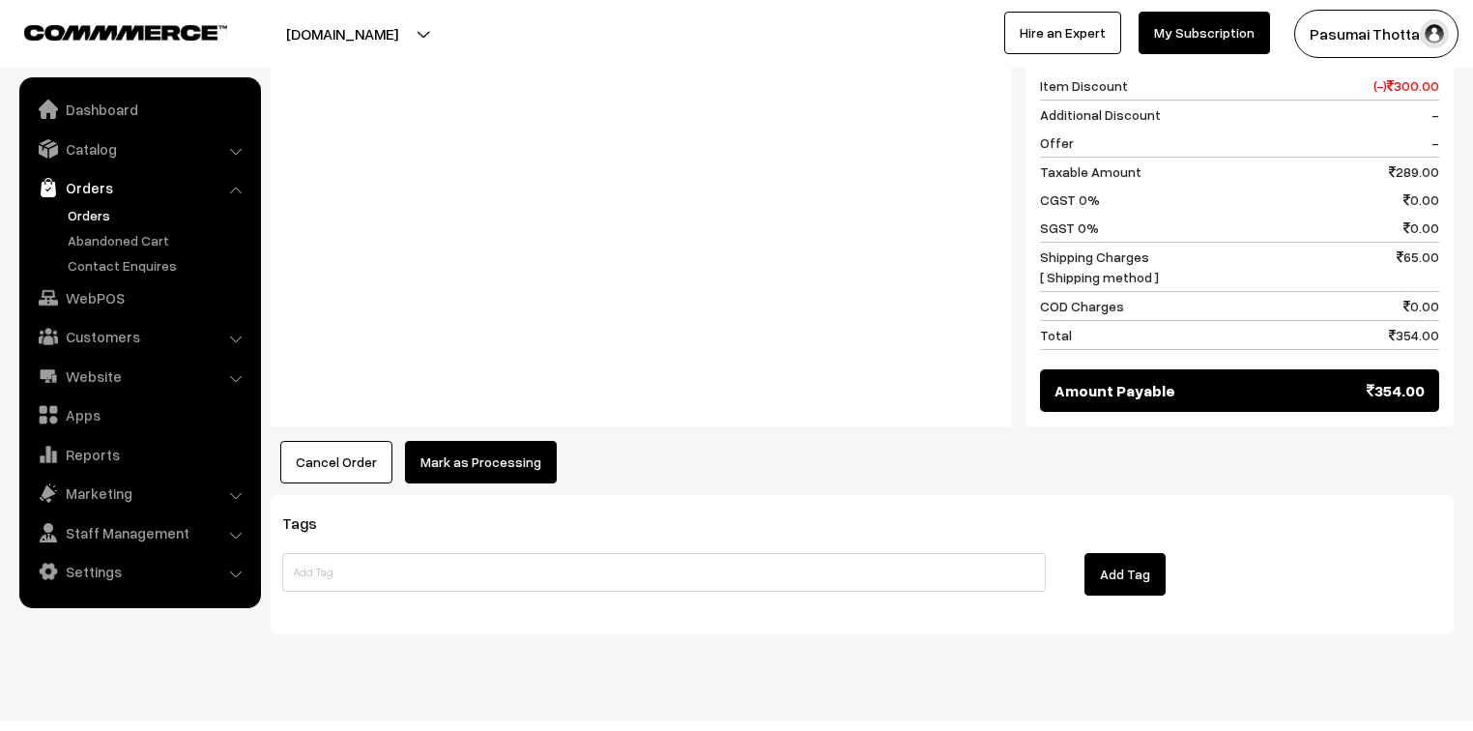
click at [494, 441] on button "Mark as Processing" at bounding box center [481, 462] width 152 height 43
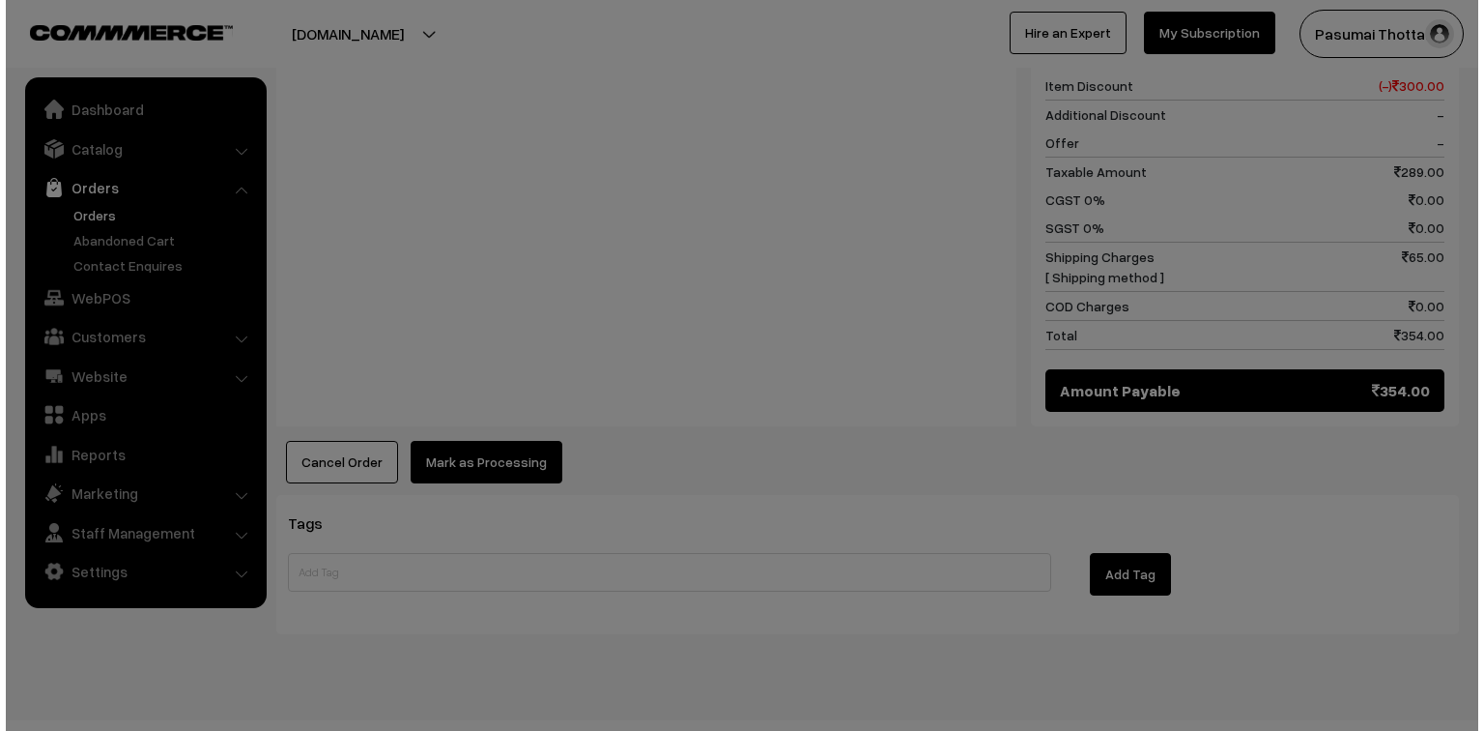
scroll to position [1000, 0]
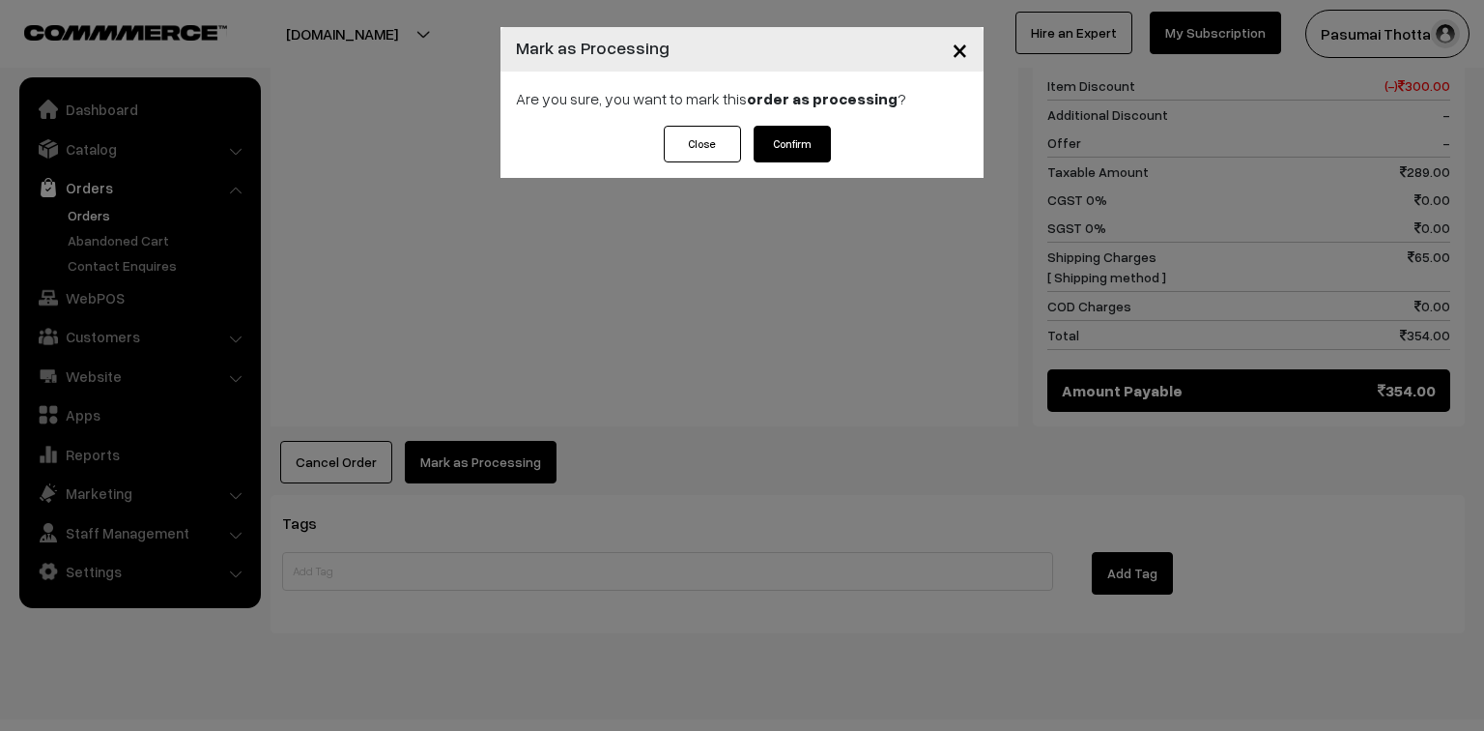
click at [792, 154] on button "Confirm" at bounding box center [792, 144] width 77 height 37
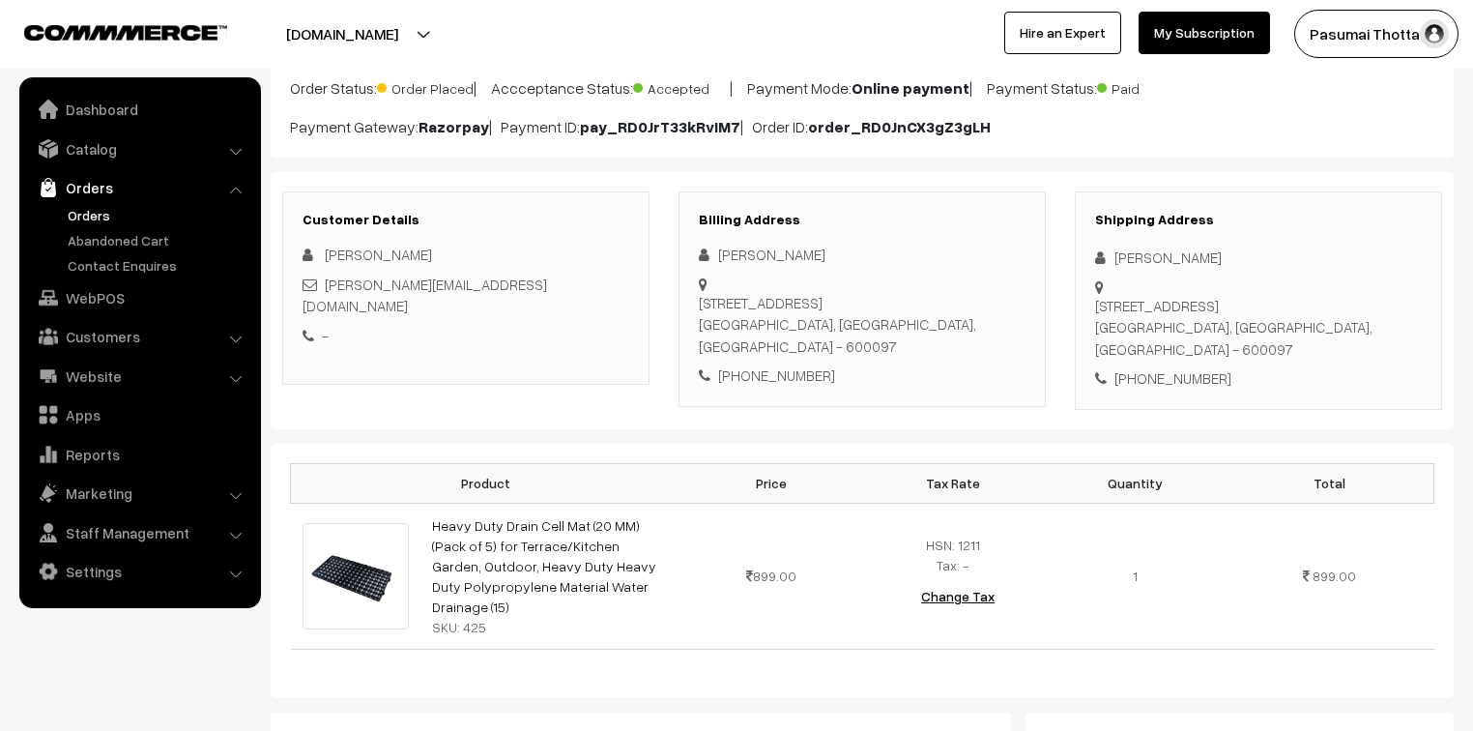
scroll to position [77, 0]
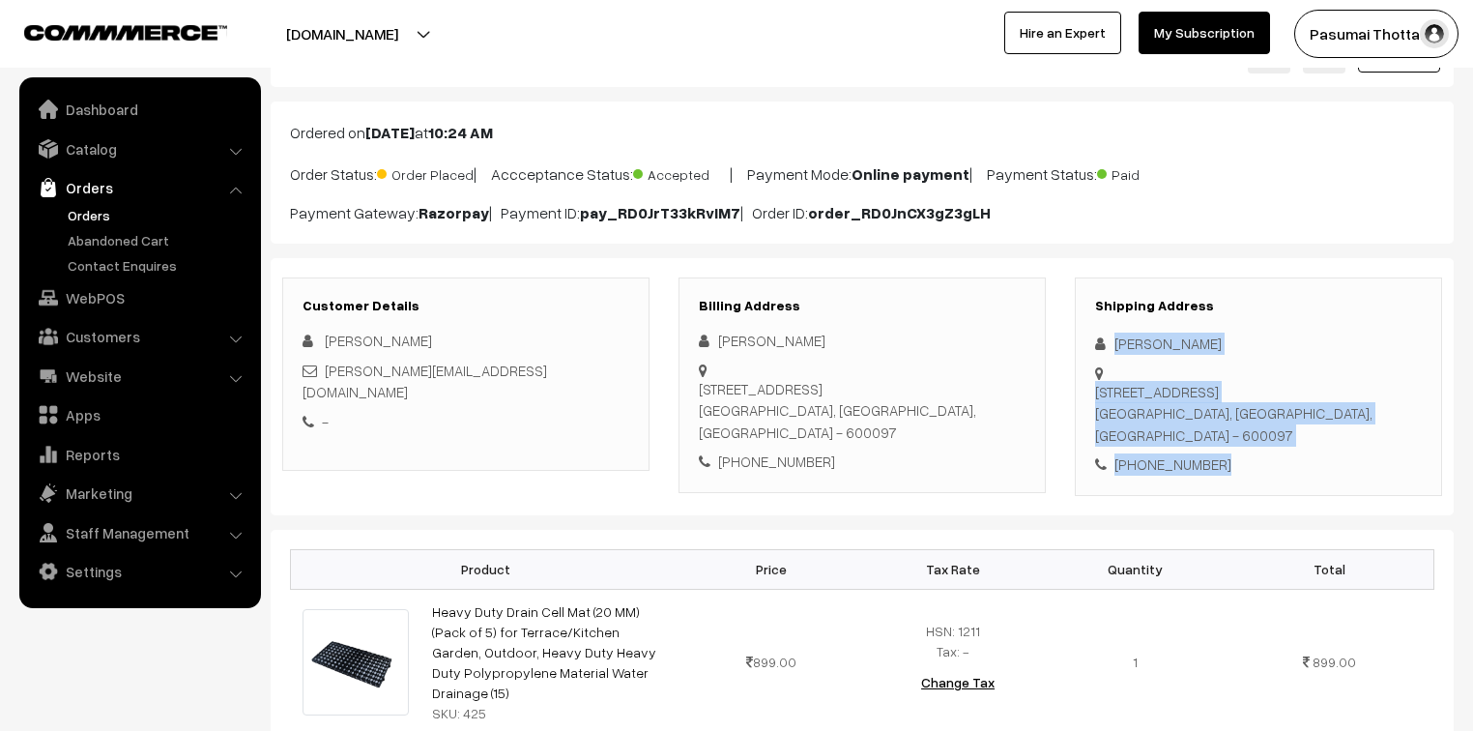
drag, startPoint x: 1115, startPoint y: 343, endPoint x: 1226, endPoint y: 454, distance: 157.2
click at [1226, 454] on div "Shipping Address [PERSON_NAME] [STREET_ADDRESS] [PHONE_NUMBER]" at bounding box center [1258, 386] width 367 height 218
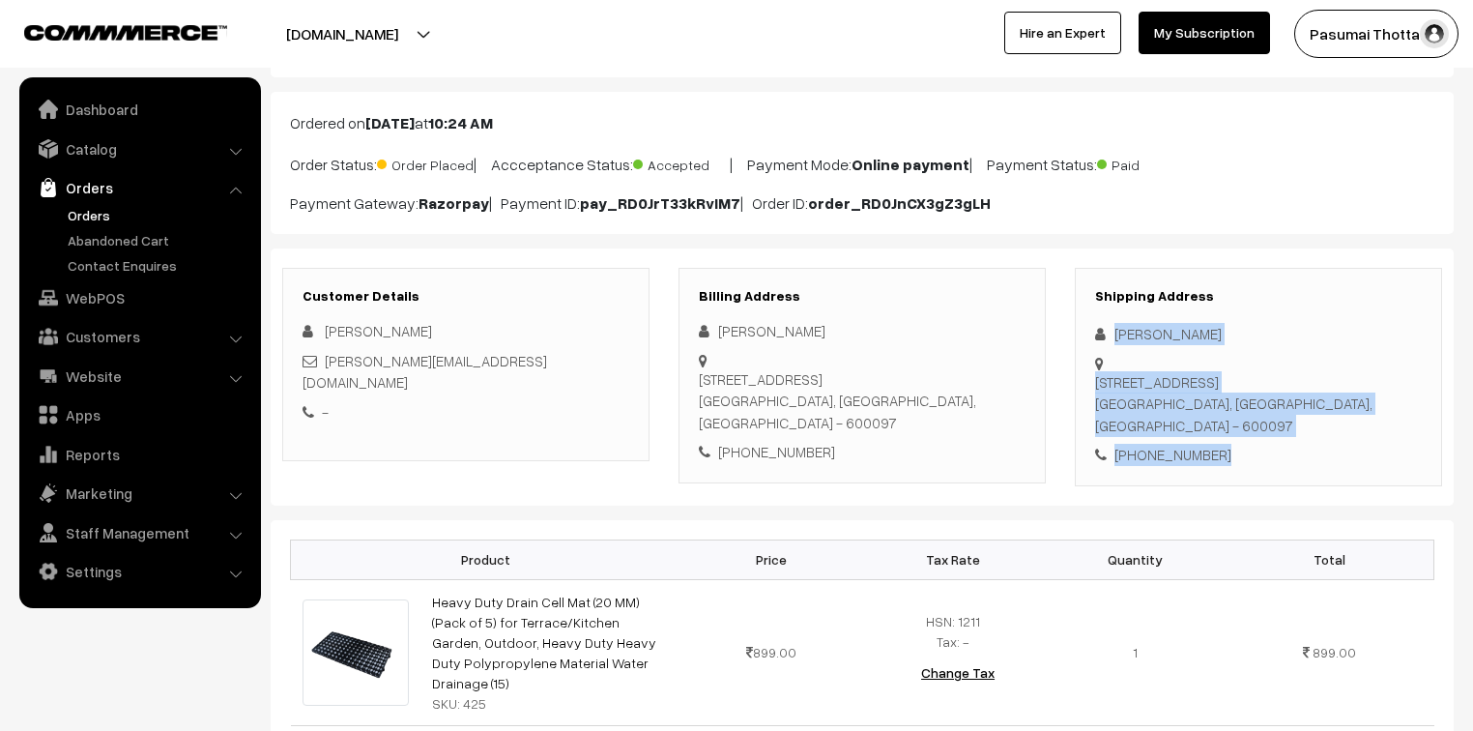
scroll to position [155, 0]
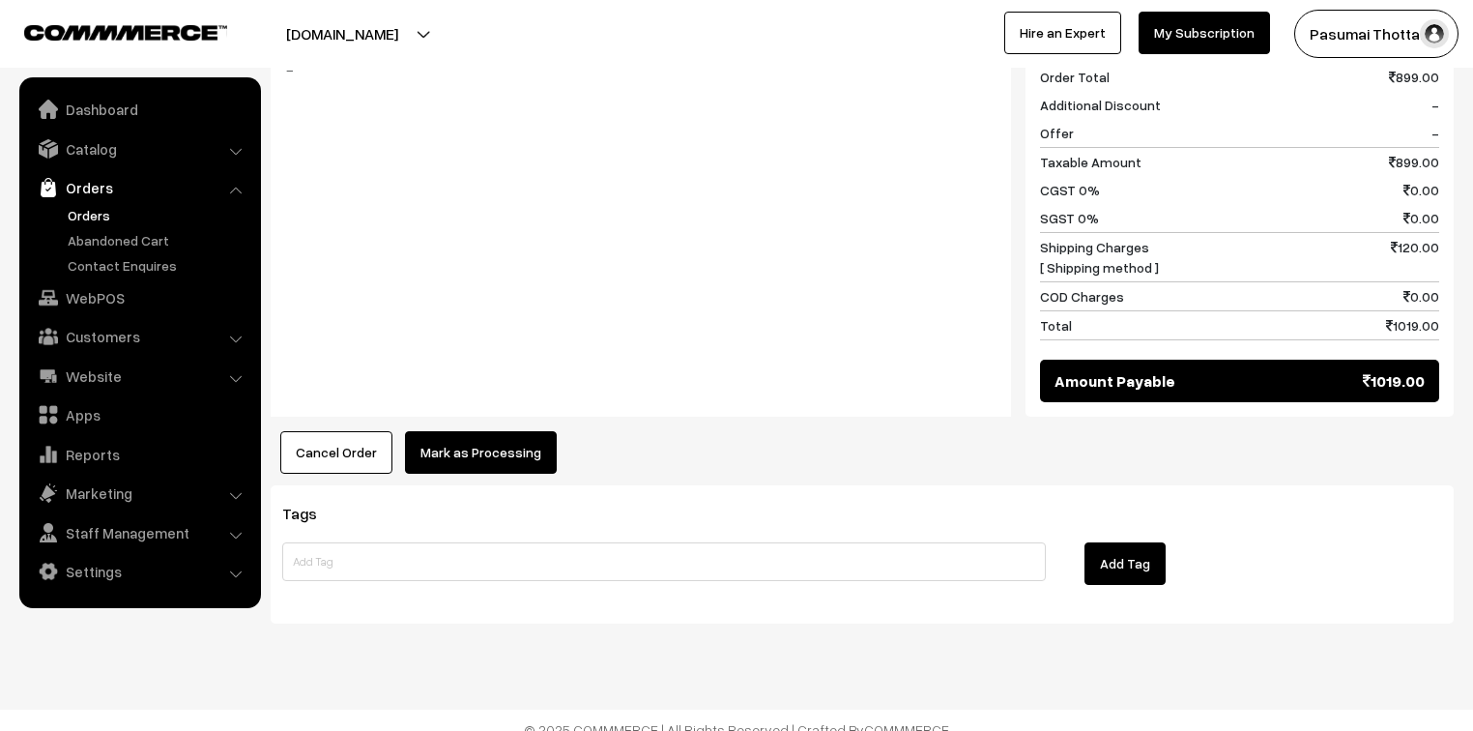
click at [452, 363] on div "Notes -" at bounding box center [641, 215] width 740 height 404
click at [468, 445] on button "Mark as Processing" at bounding box center [481, 452] width 152 height 43
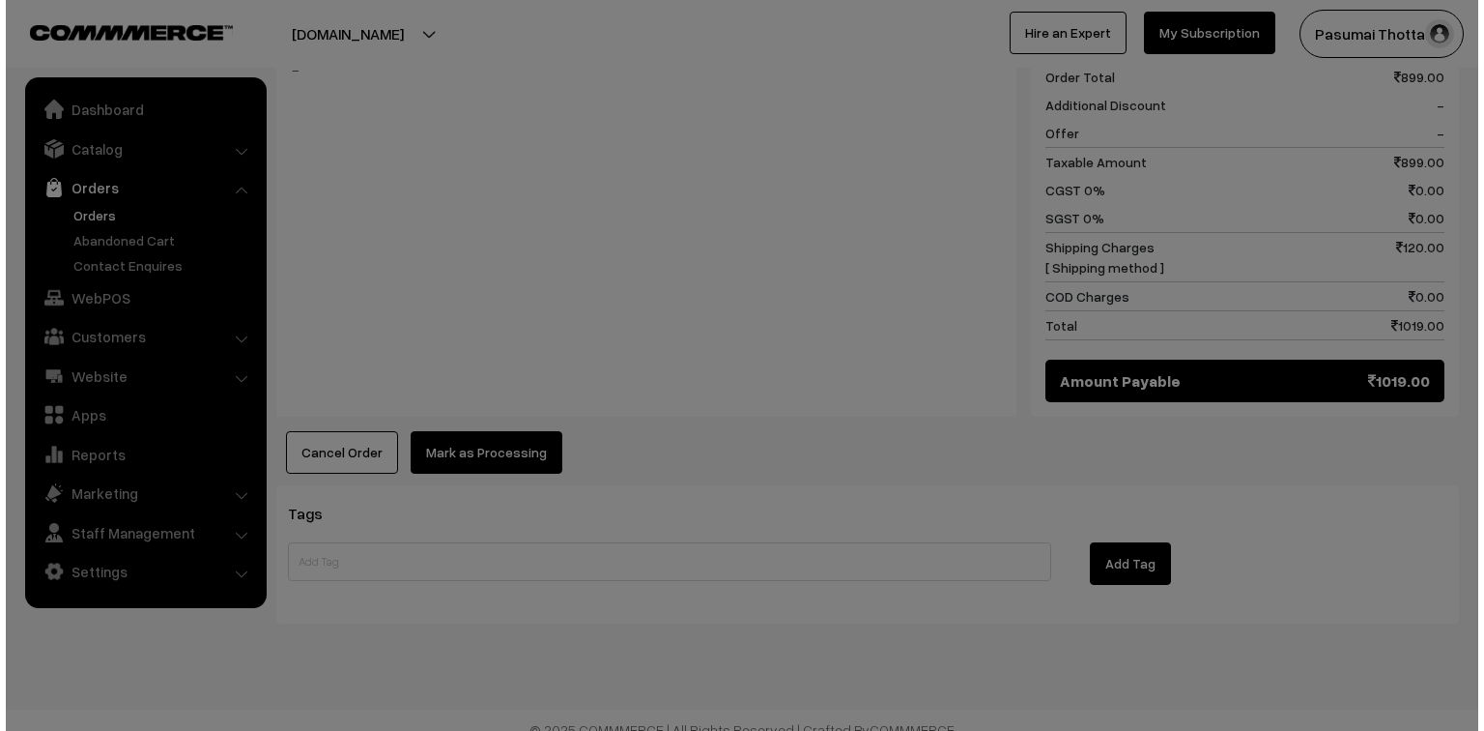
scroll to position [864, 0]
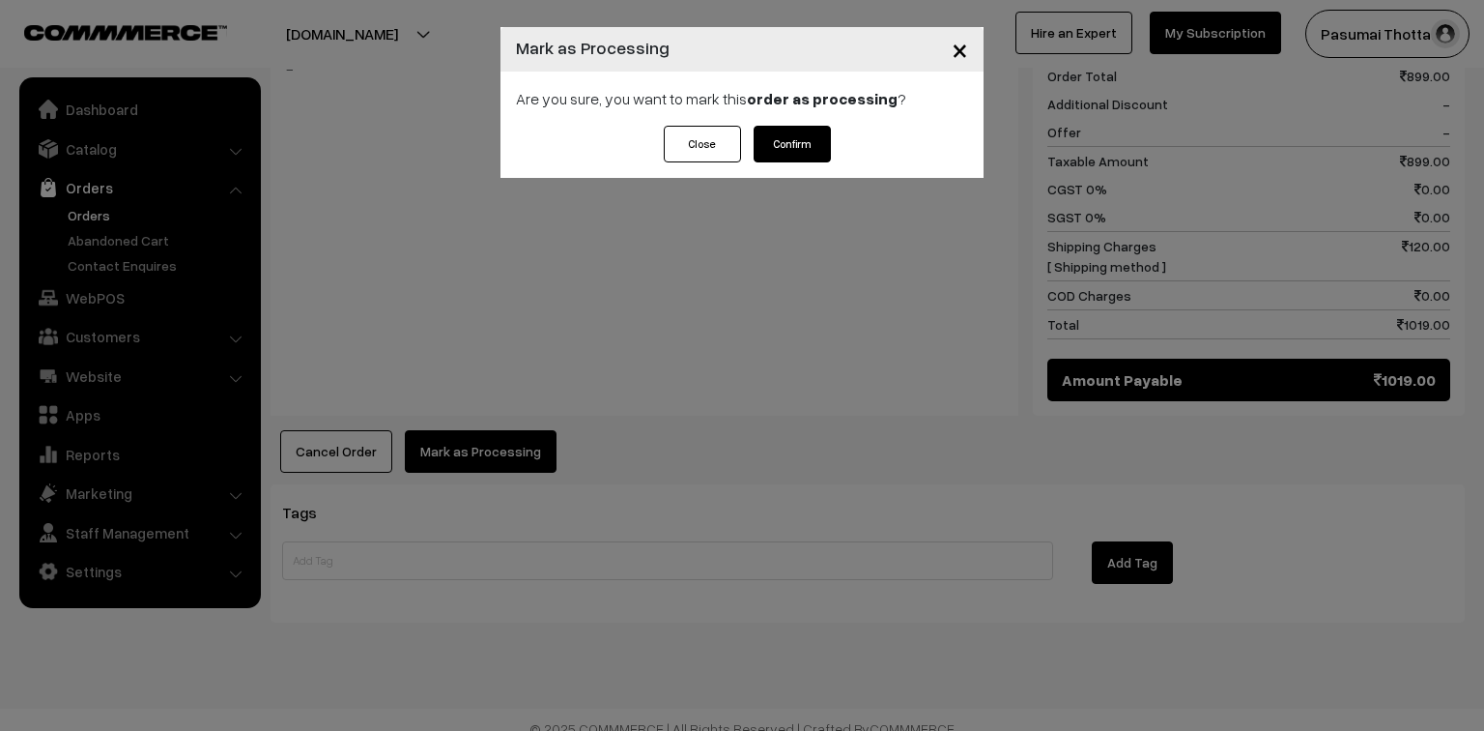
click at [822, 138] on button "Confirm" at bounding box center [792, 144] width 77 height 37
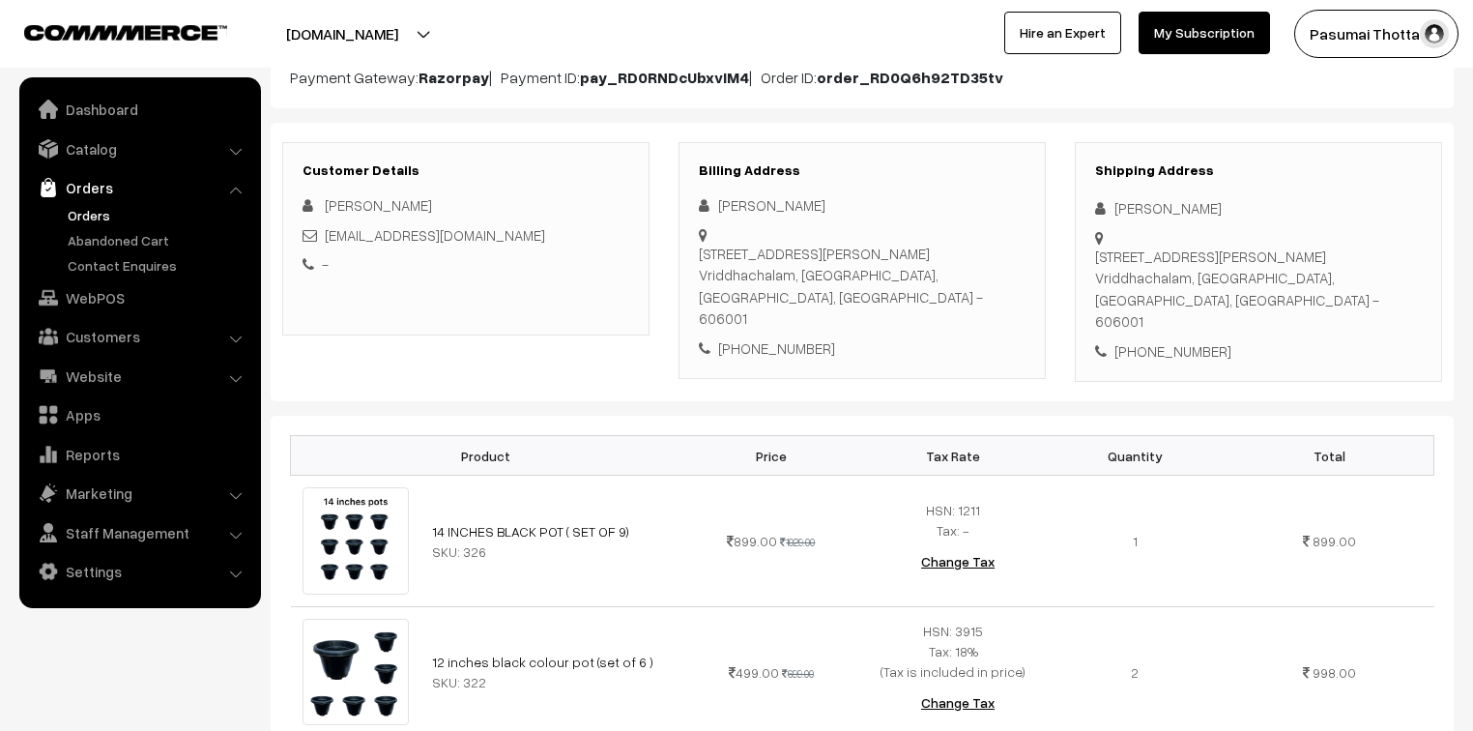
scroll to position [155, 0]
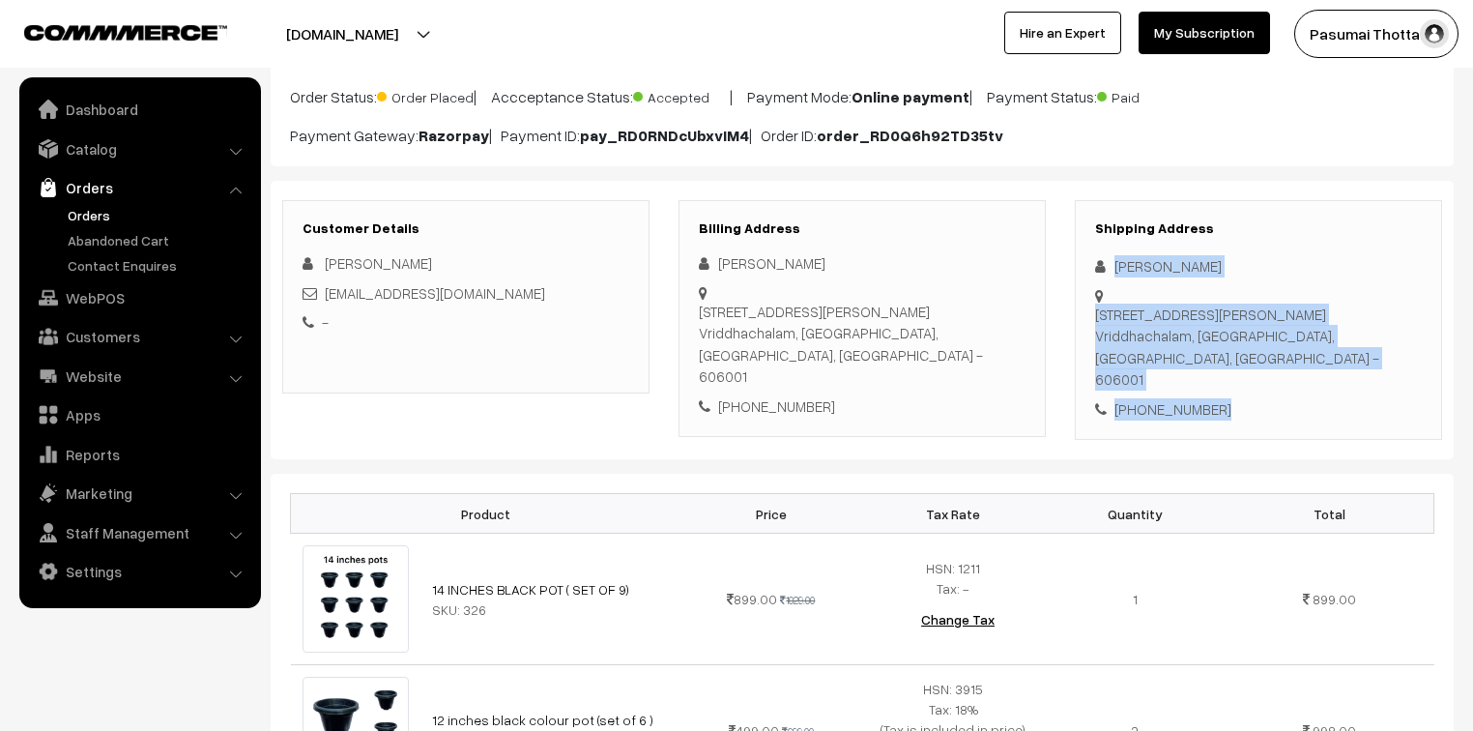
drag, startPoint x: 1109, startPoint y: 265, endPoint x: 1254, endPoint y: 407, distance: 203.0
click at [1254, 407] on div "Shipping Address Thamilarasi Ilangovan 12/15, Murugan koil street, Thiru vi ka …" at bounding box center [1258, 320] width 367 height 241
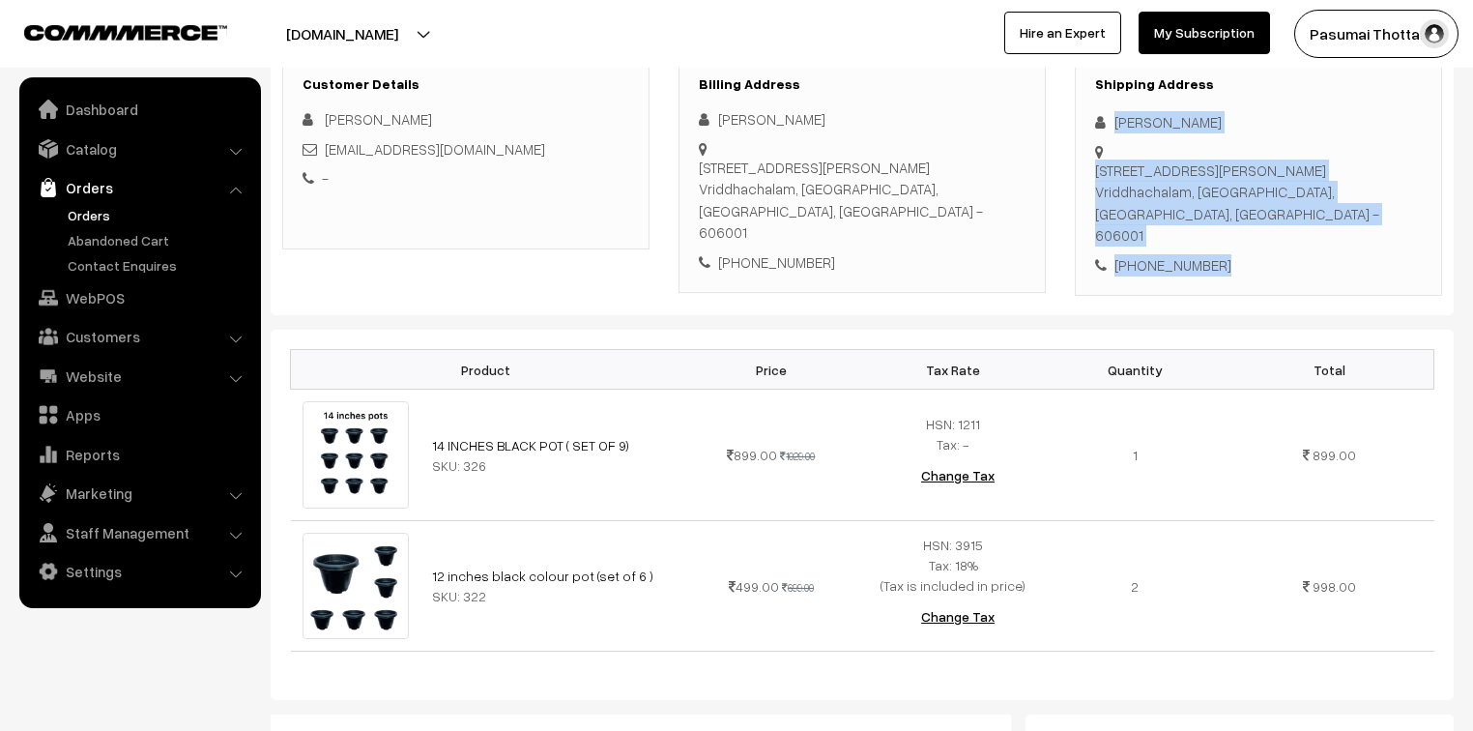
scroll to position [309, 0]
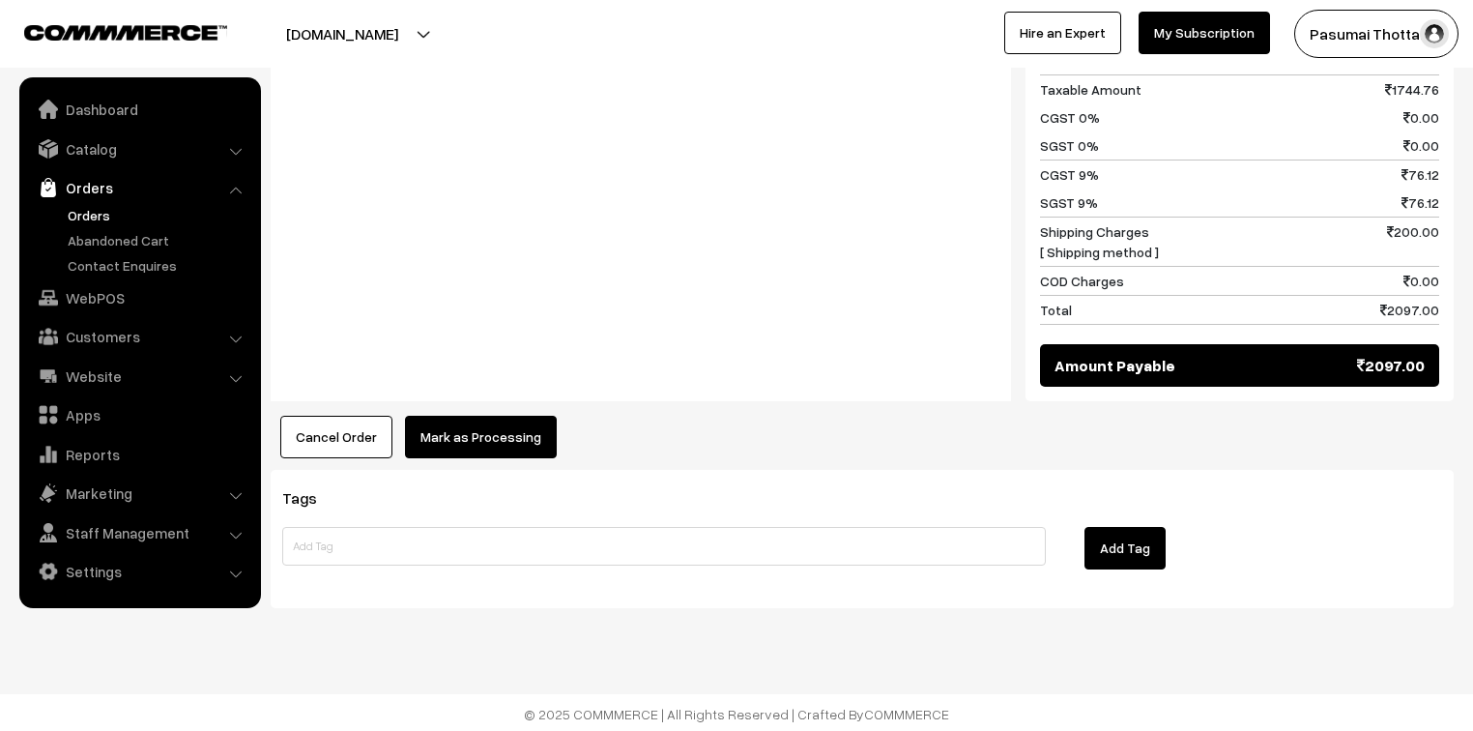
click at [462, 419] on button "Mark as Processing" at bounding box center [481, 437] width 152 height 43
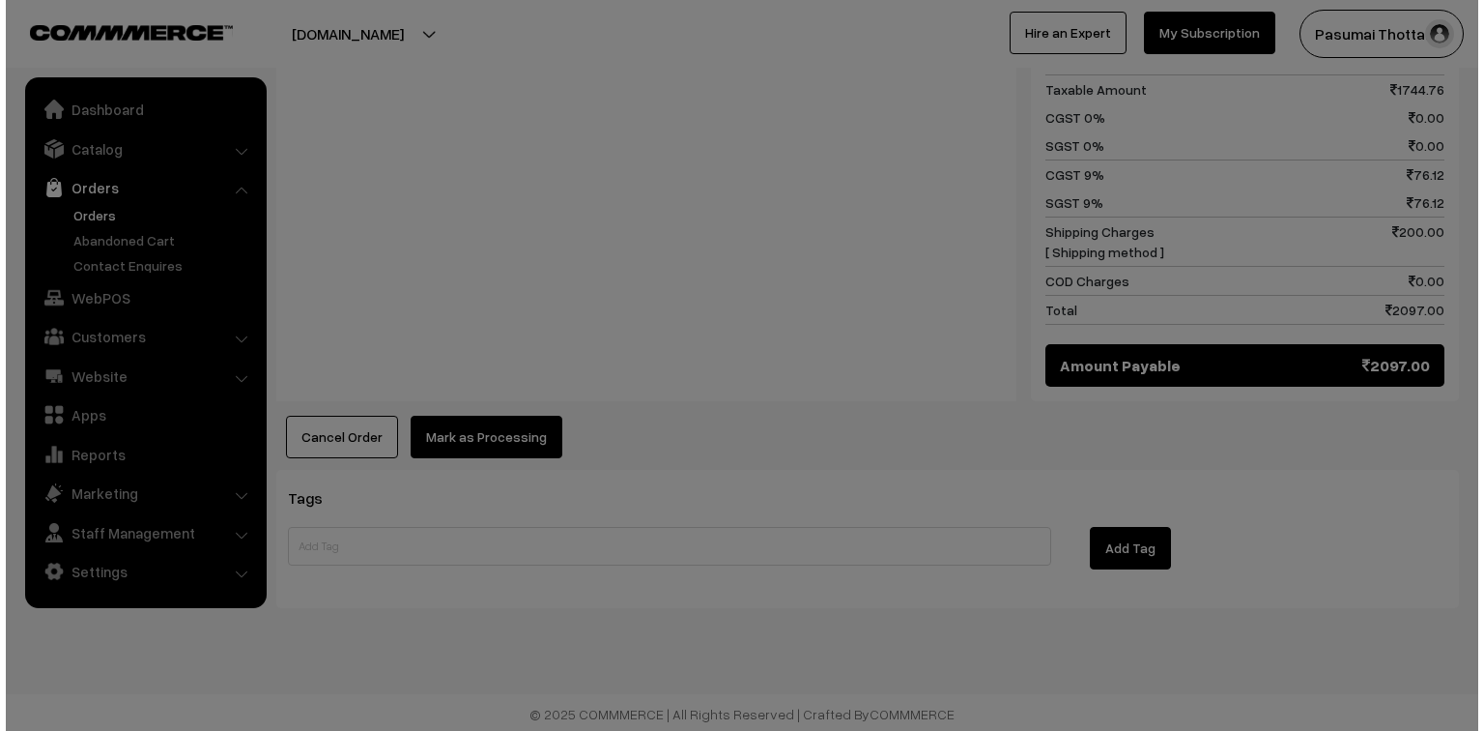
scroll to position [1104, 0]
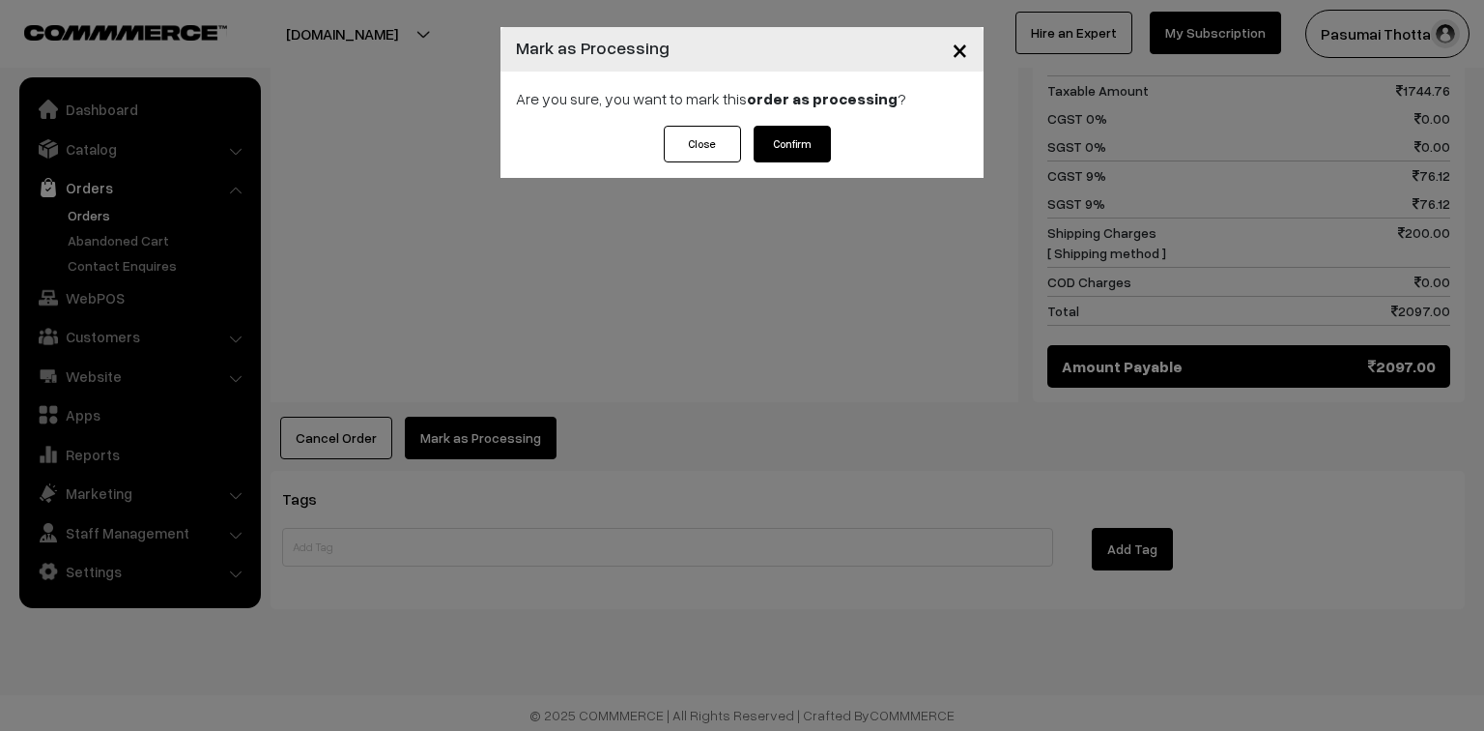
click at [778, 166] on div "Close Confirm" at bounding box center [742, 152] width 483 height 52
click at [780, 152] on button "Confirm" at bounding box center [792, 144] width 77 height 37
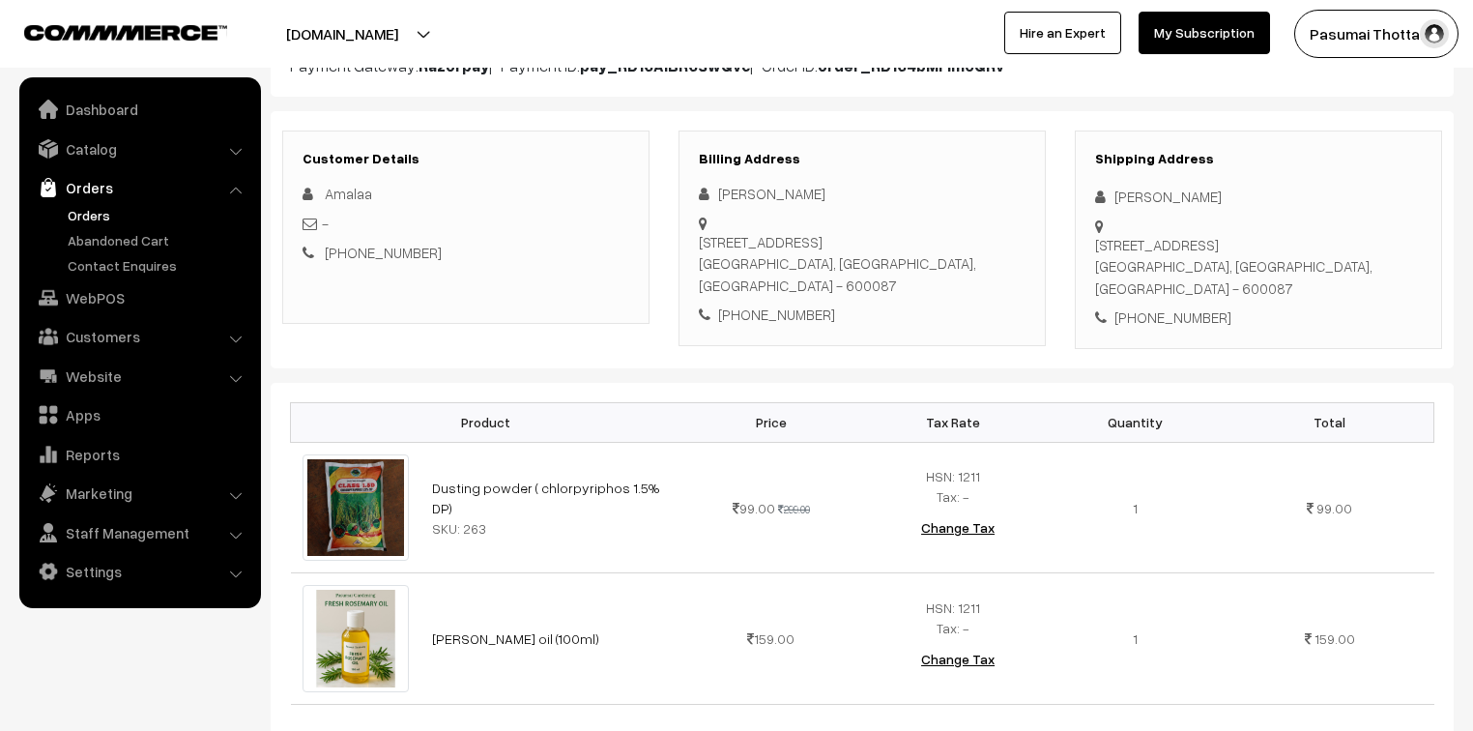
scroll to position [232, 0]
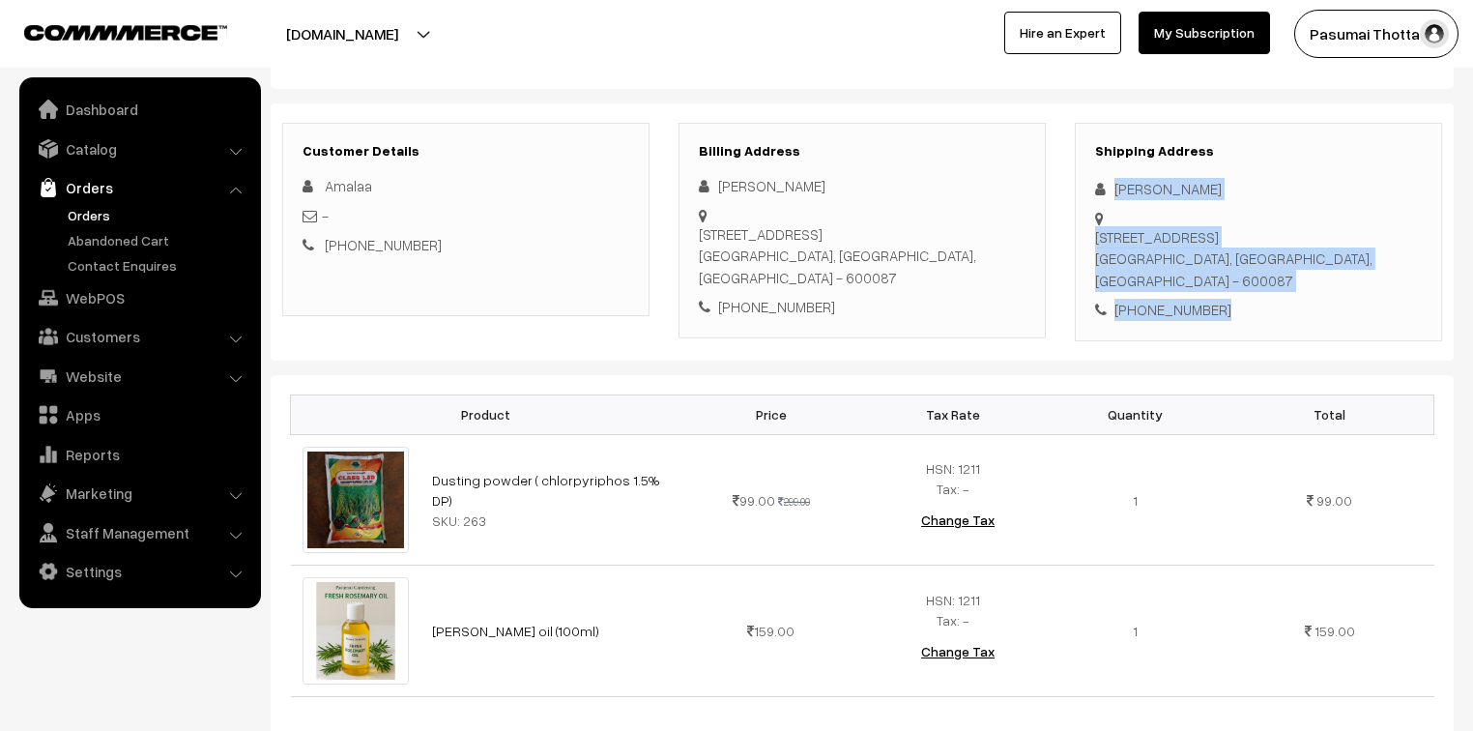
drag, startPoint x: 1113, startPoint y: 189, endPoint x: 1229, endPoint y: 300, distance: 159.9
click at [1229, 300] on div "Shipping Address Amalaa V No. 20B, 2nd floor, 4th street, Velan Nagar, Valasara…" at bounding box center [1258, 232] width 367 height 218
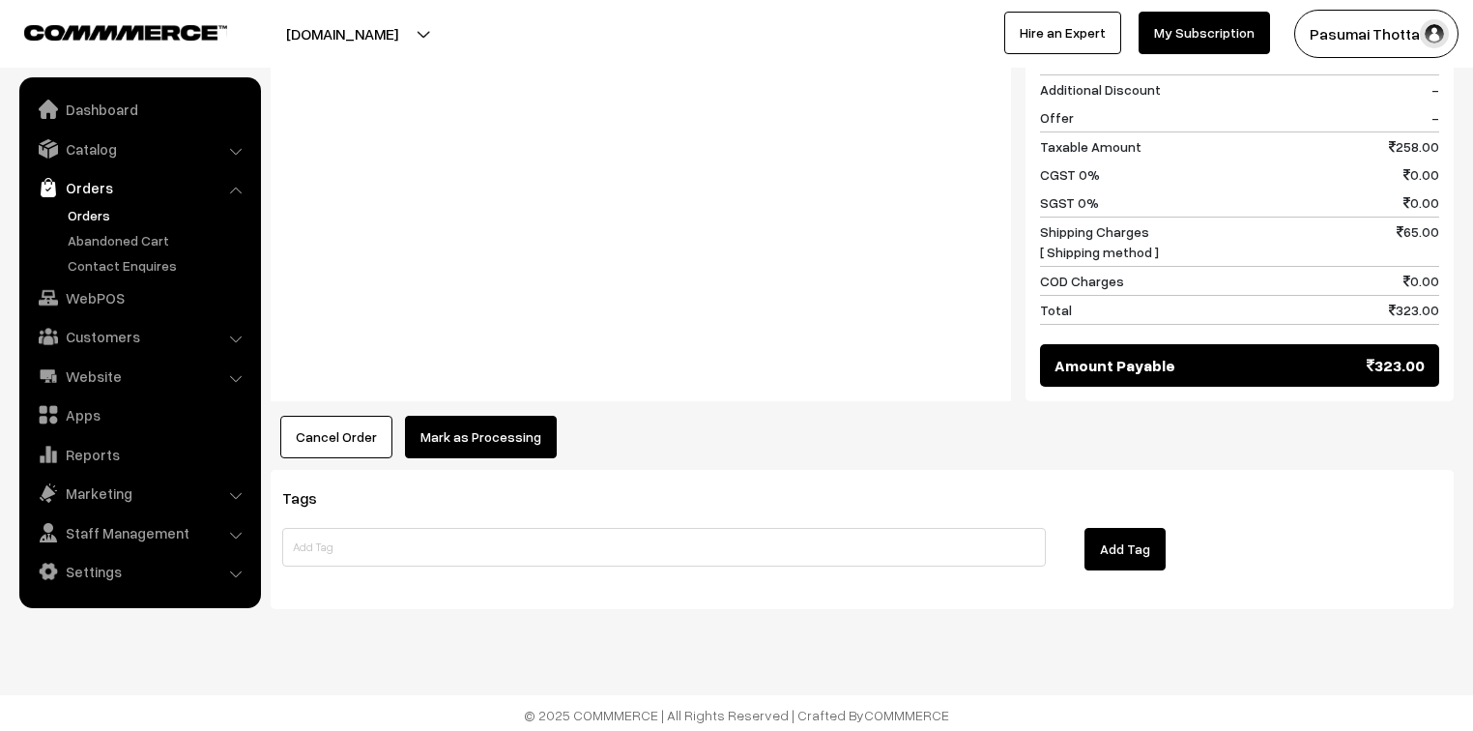
click at [472, 429] on button "Mark as Processing" at bounding box center [481, 437] width 152 height 43
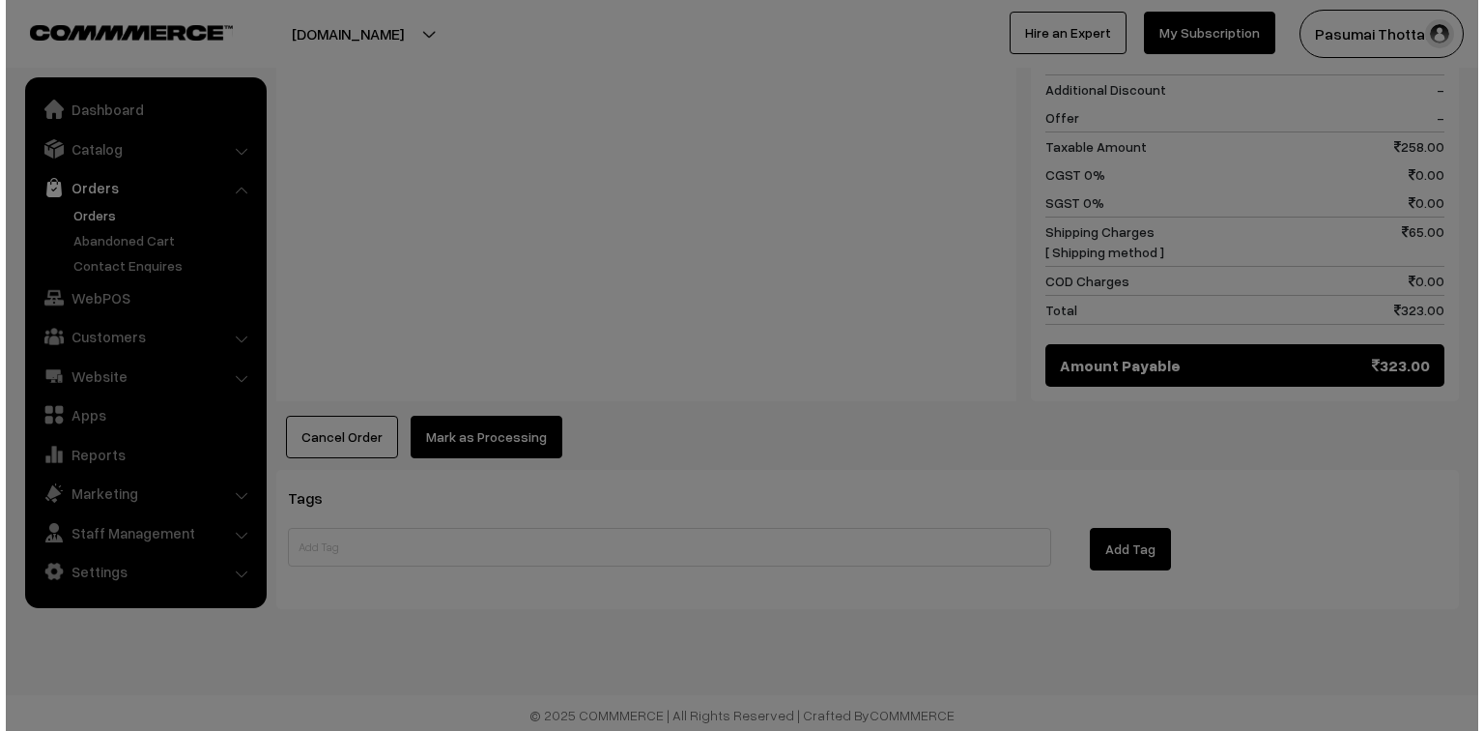
scroll to position [1024, 0]
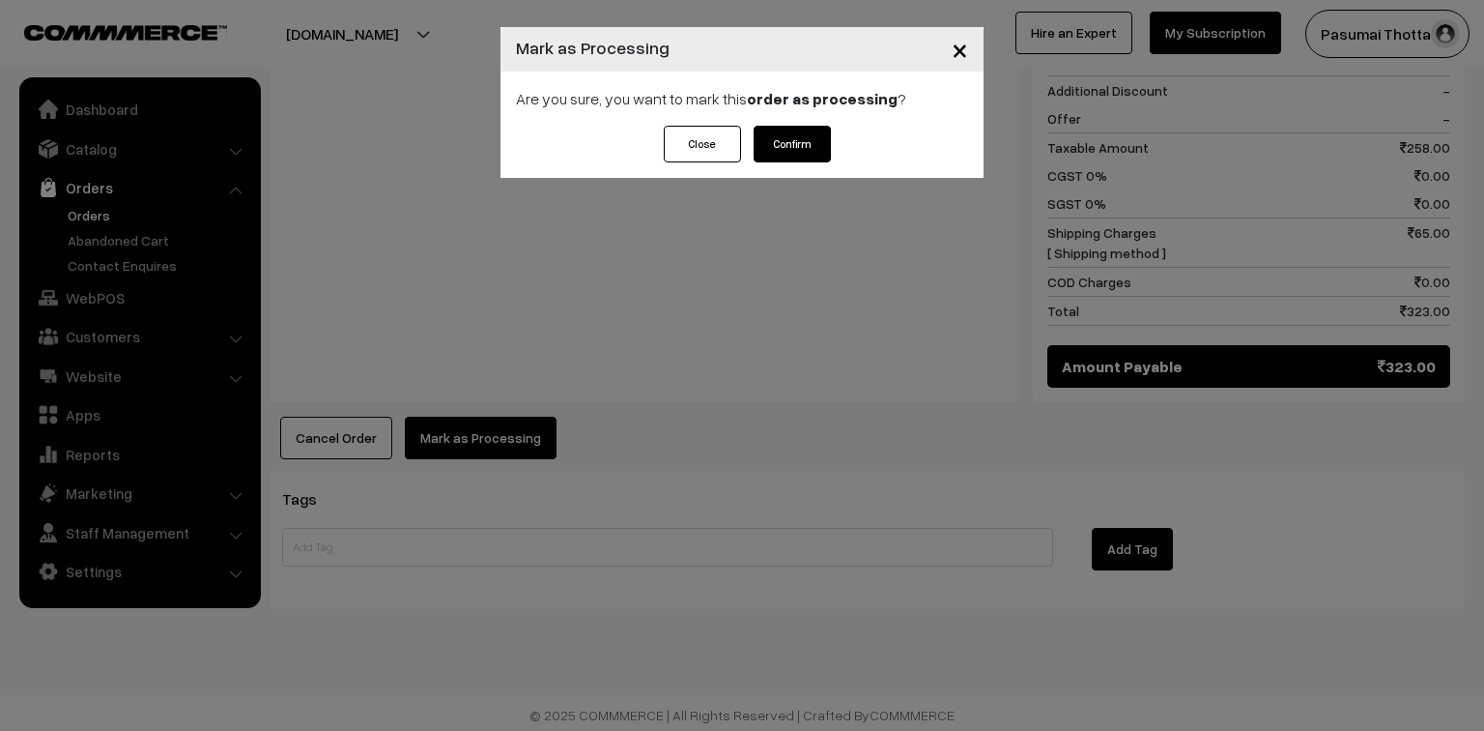
click at [786, 135] on button "Confirm" at bounding box center [792, 144] width 77 height 37
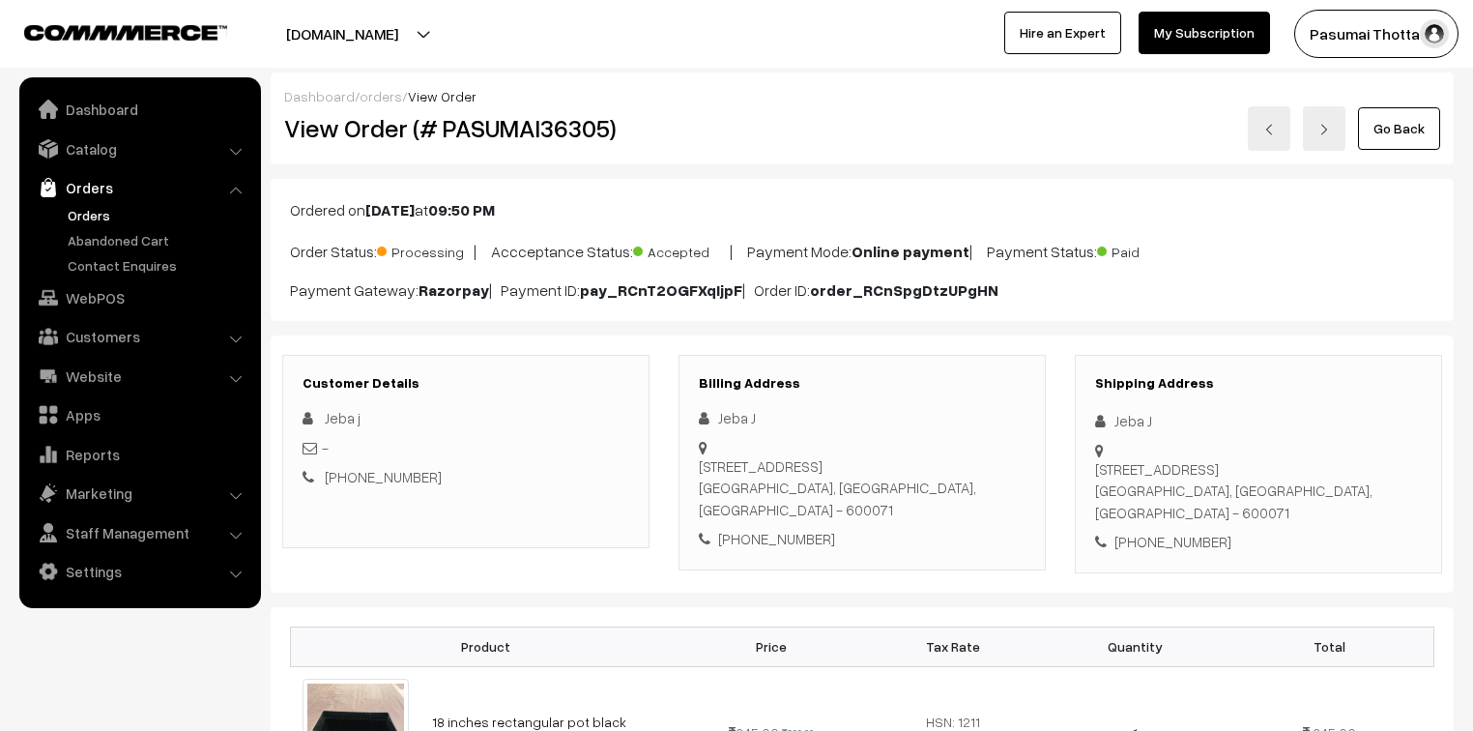
scroll to position [77, 0]
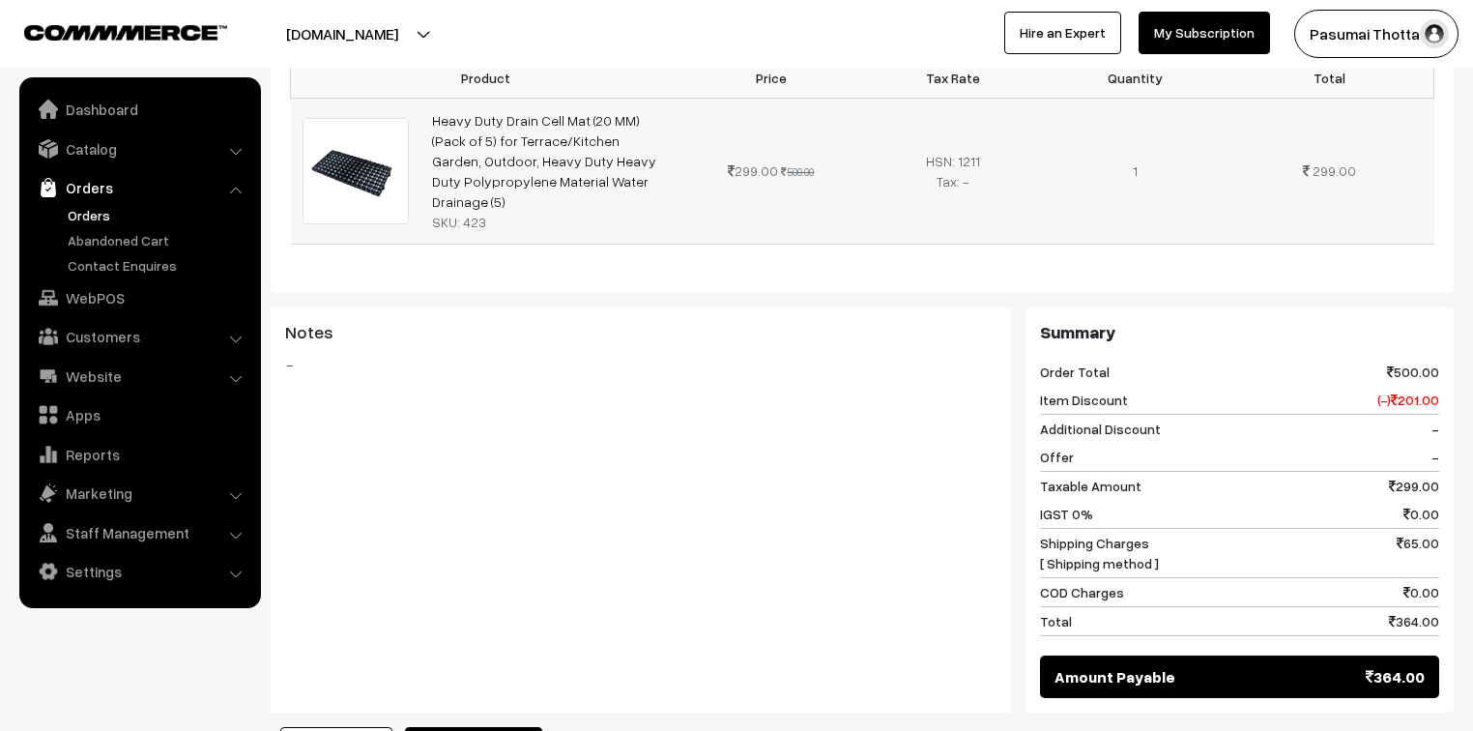
scroll to position [618, 0]
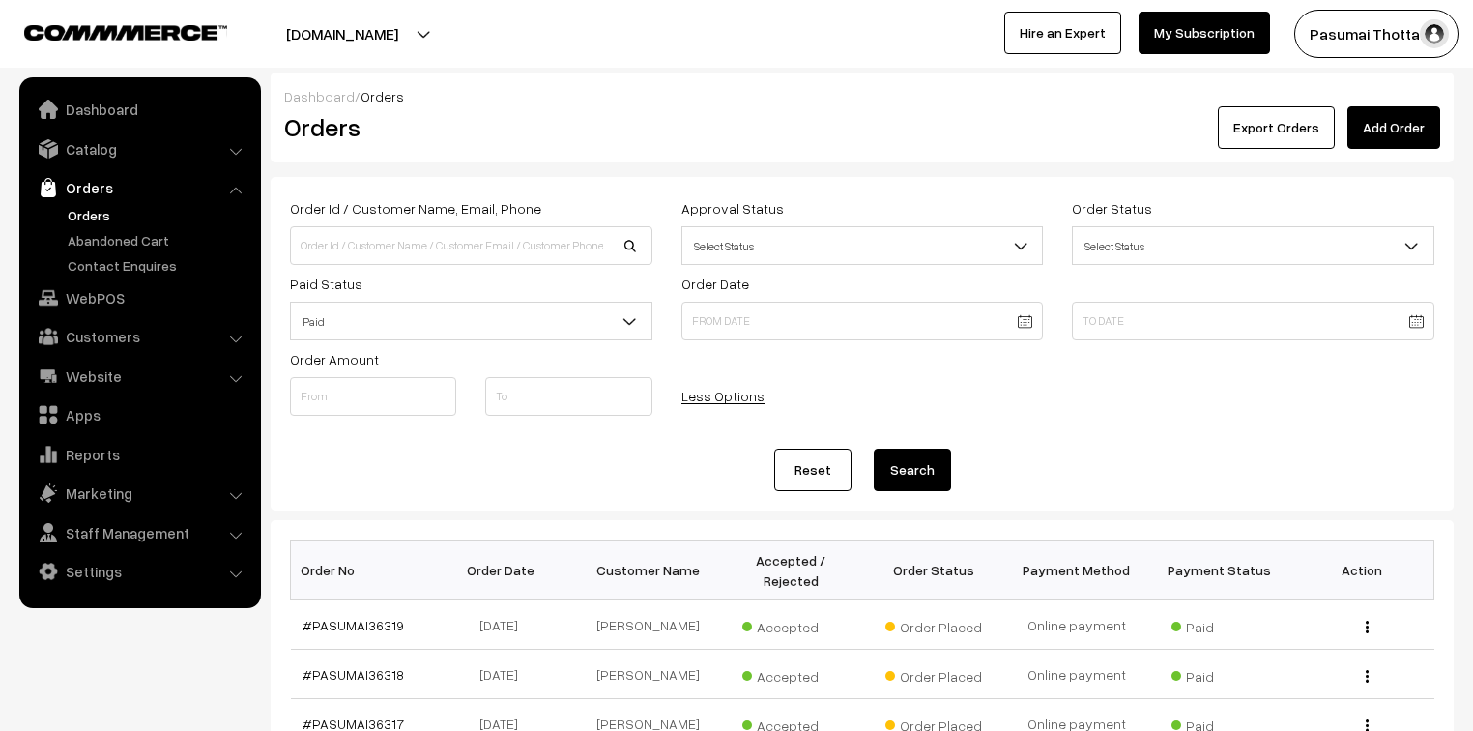
scroll to position [464, 0]
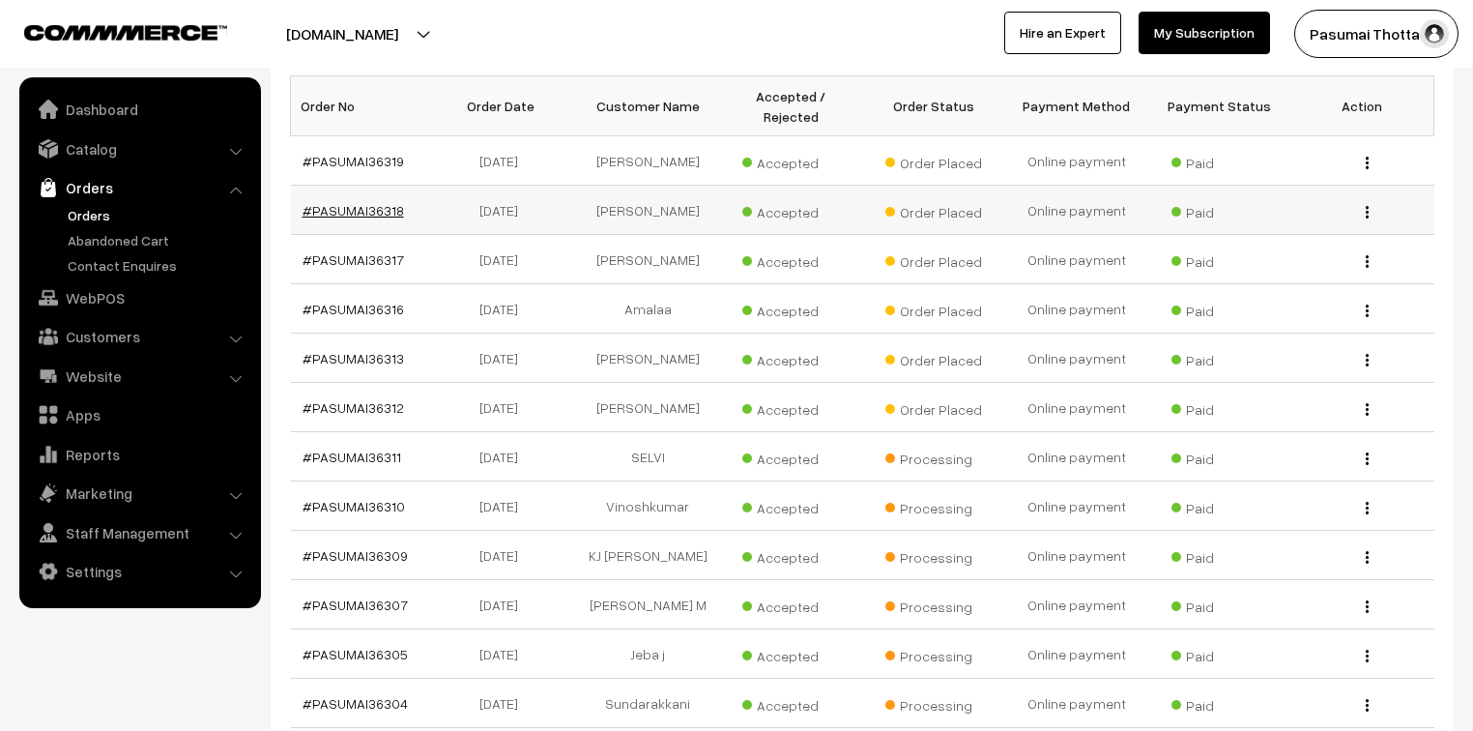
drag, startPoint x: 396, startPoint y: 189, endPoint x: 369, endPoint y: 187, distance: 27.1
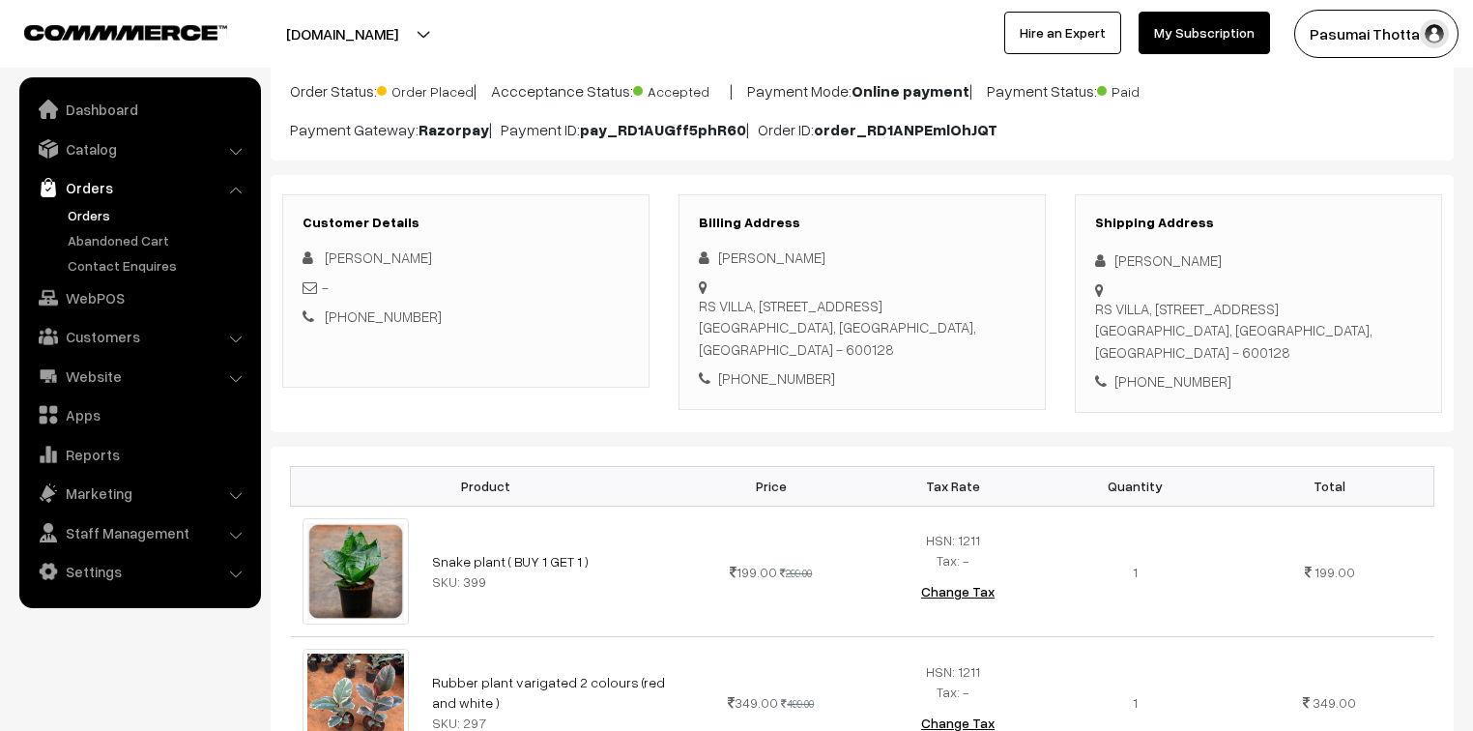
scroll to position [155, 0]
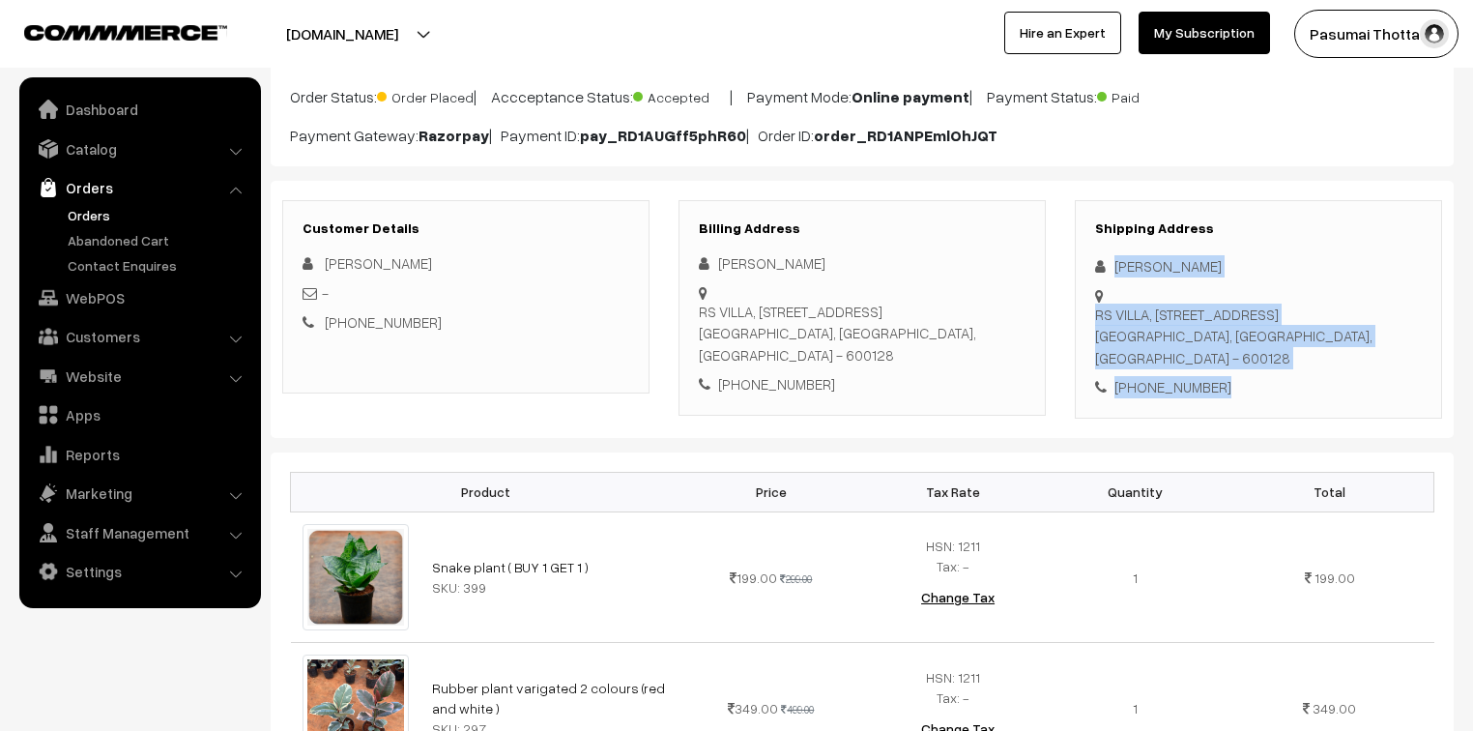
drag, startPoint x: 1110, startPoint y: 268, endPoint x: 1244, endPoint y: 374, distance: 170.5
click at [1244, 374] on div "Shipping Address [PERSON_NAME] RS VILLA, [STREET_ADDRESS] [PHONE_NUMBER]" at bounding box center [1258, 309] width 367 height 218
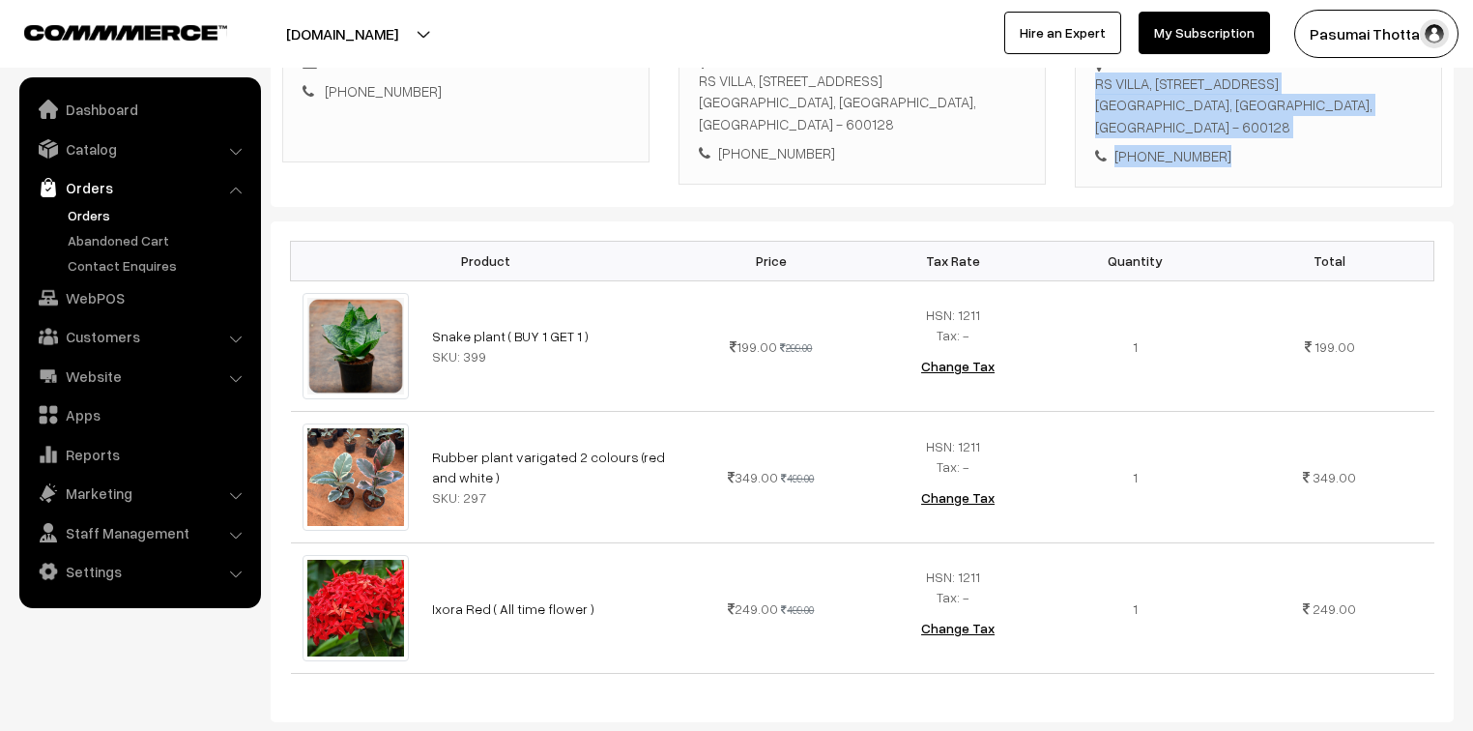
scroll to position [387, 0]
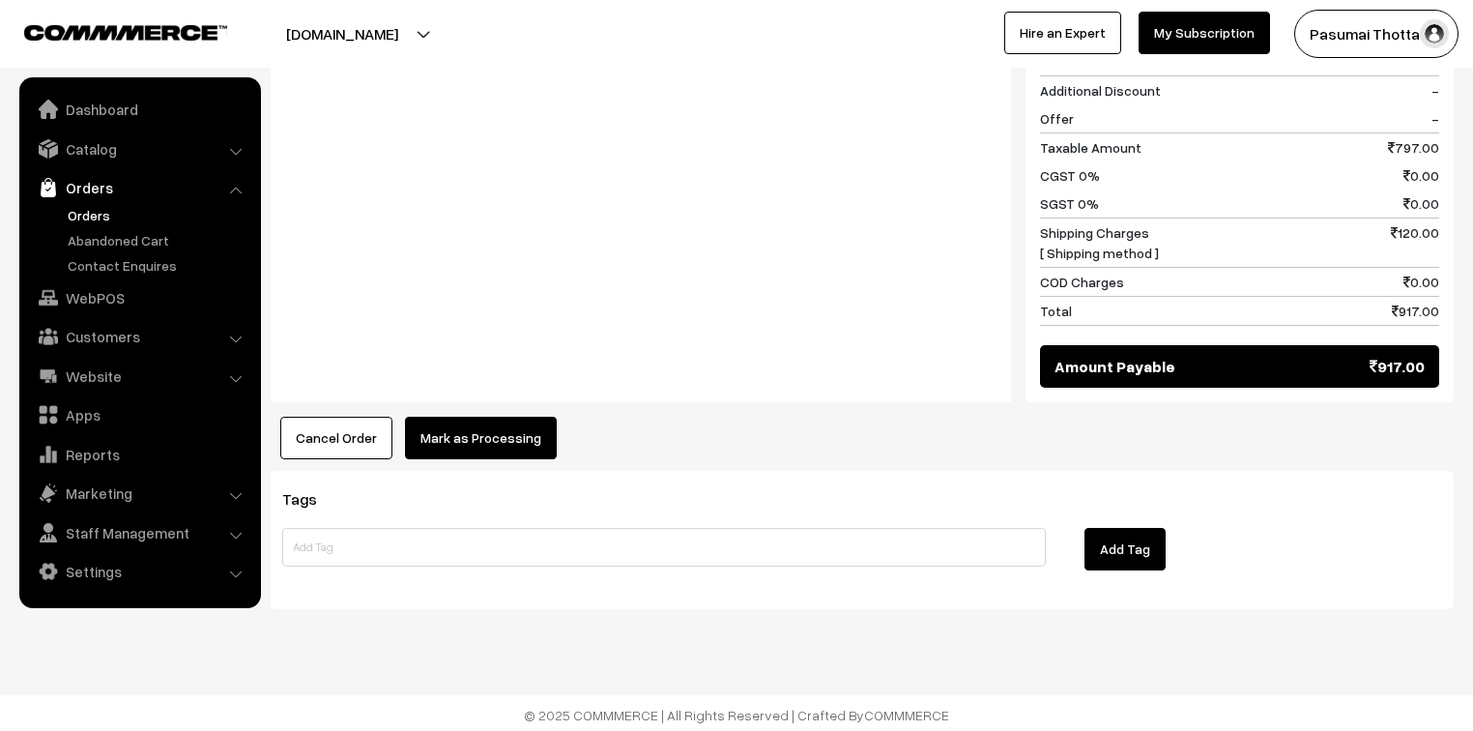
click at [500, 422] on button "Mark as Processing" at bounding box center [481, 438] width 152 height 43
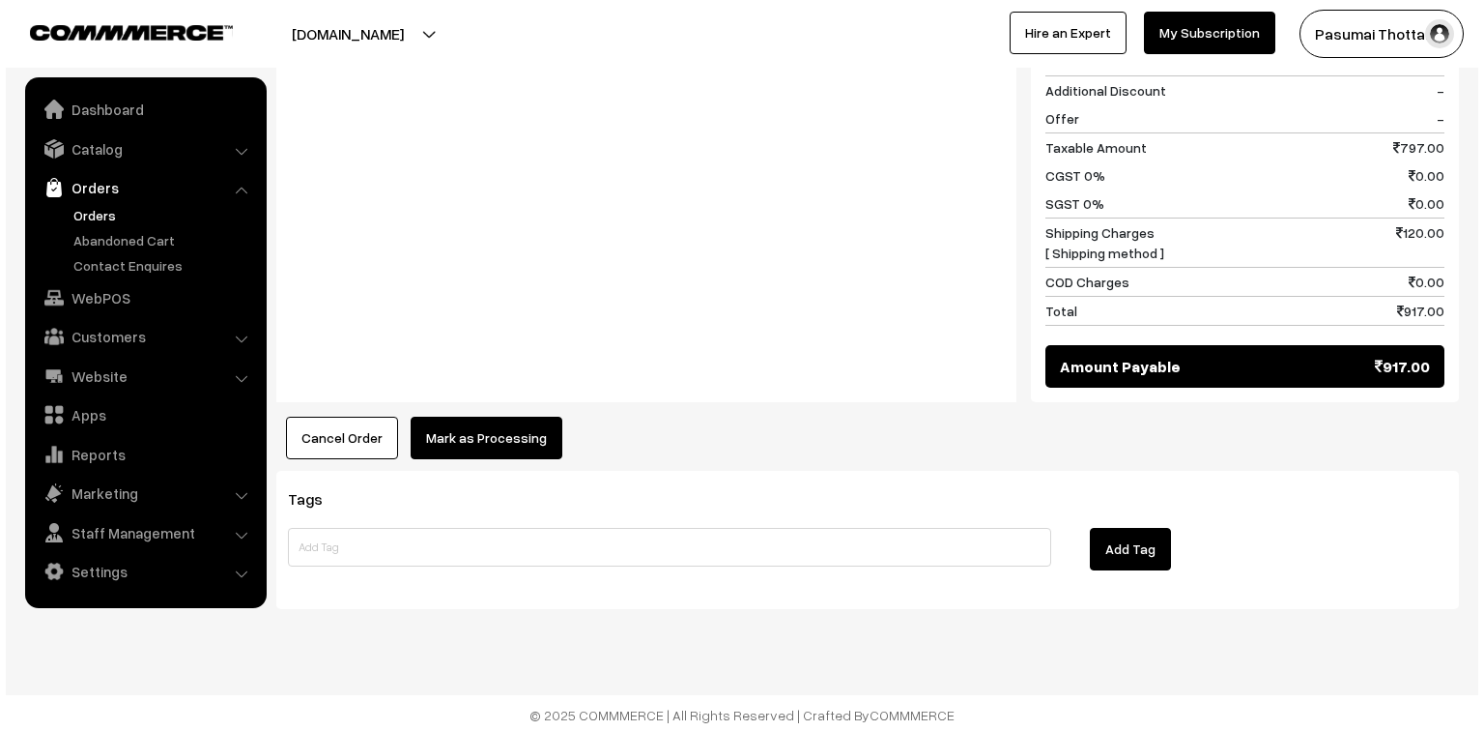
scroll to position [1157, 0]
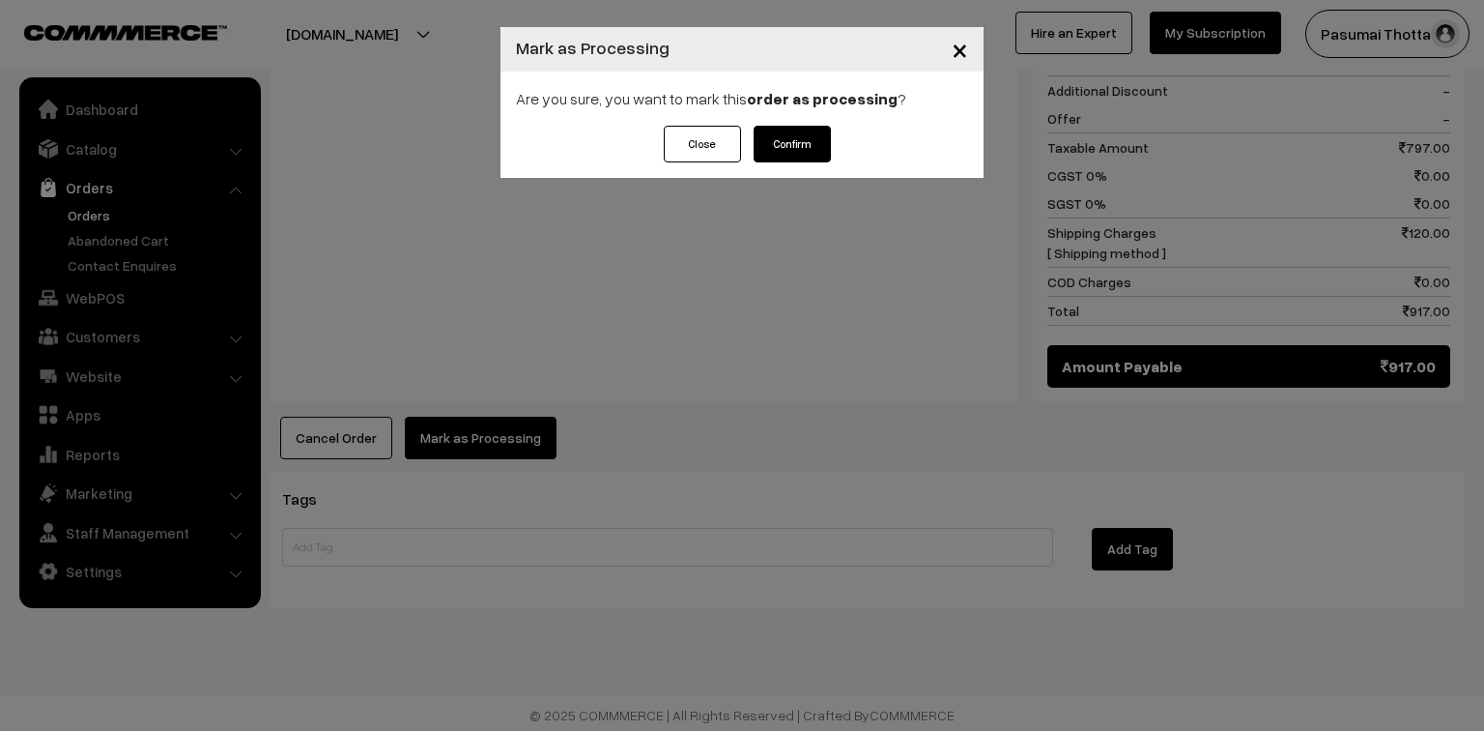
click at [783, 132] on button "Confirm" at bounding box center [792, 144] width 77 height 37
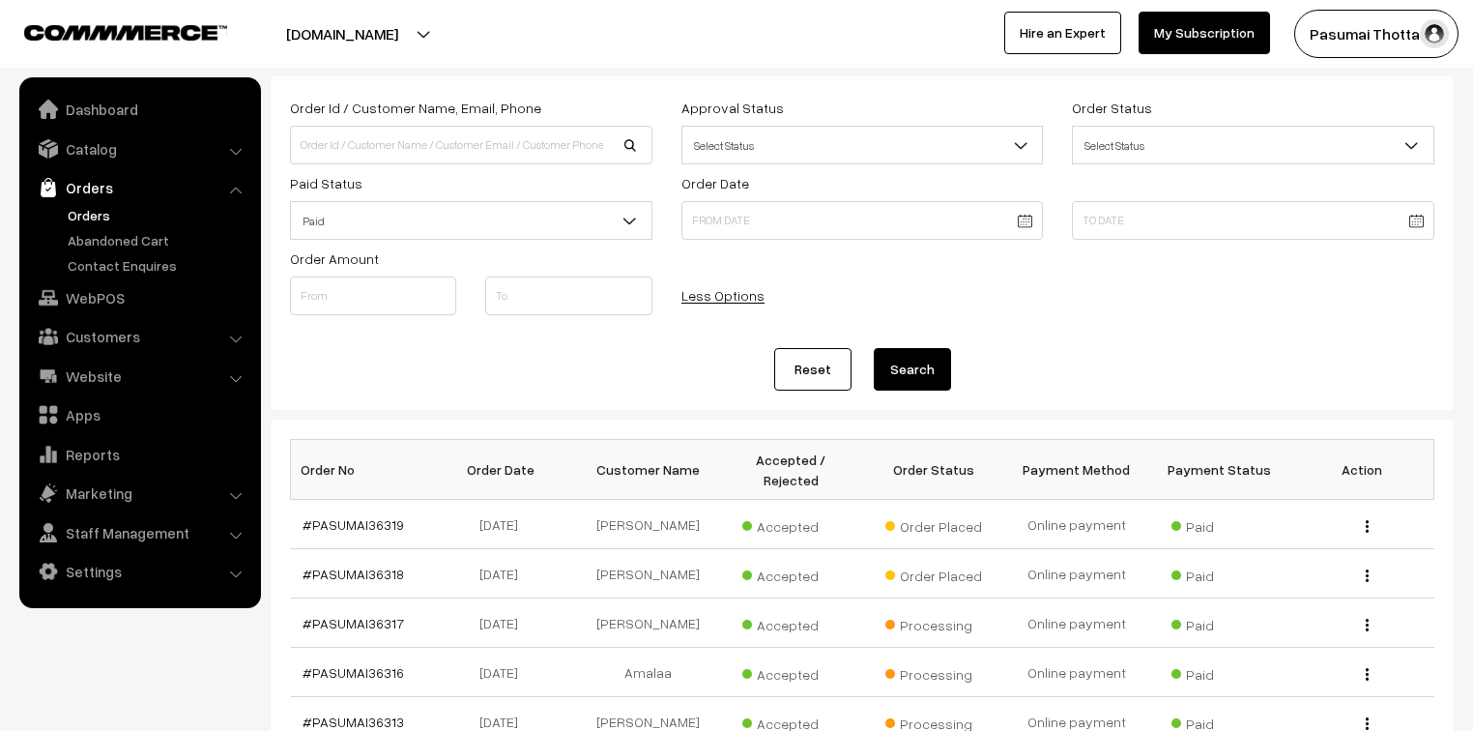
scroll to position [77, 0]
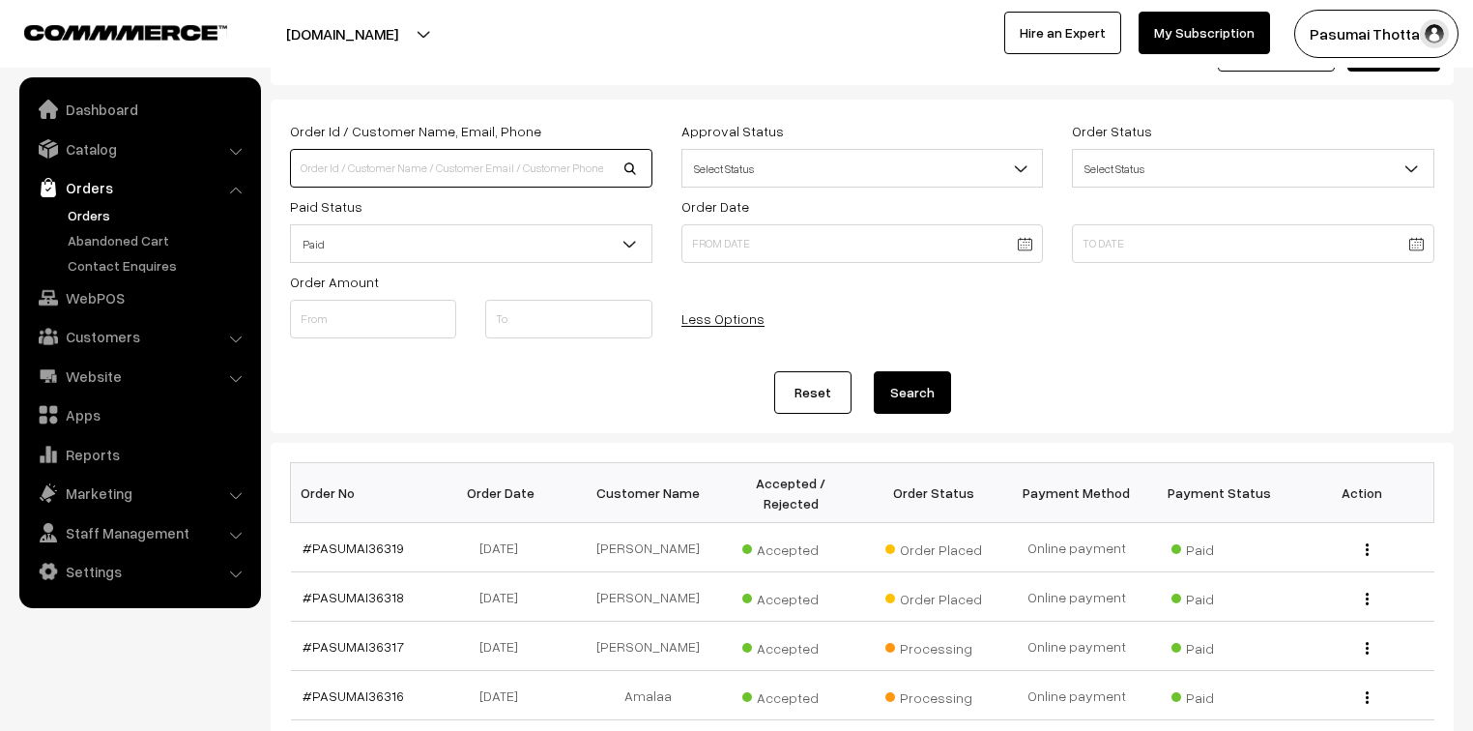
click at [350, 170] on input at bounding box center [471, 168] width 362 height 39
type input "36318"
click at [874, 371] on button "Search" at bounding box center [912, 392] width 77 height 43
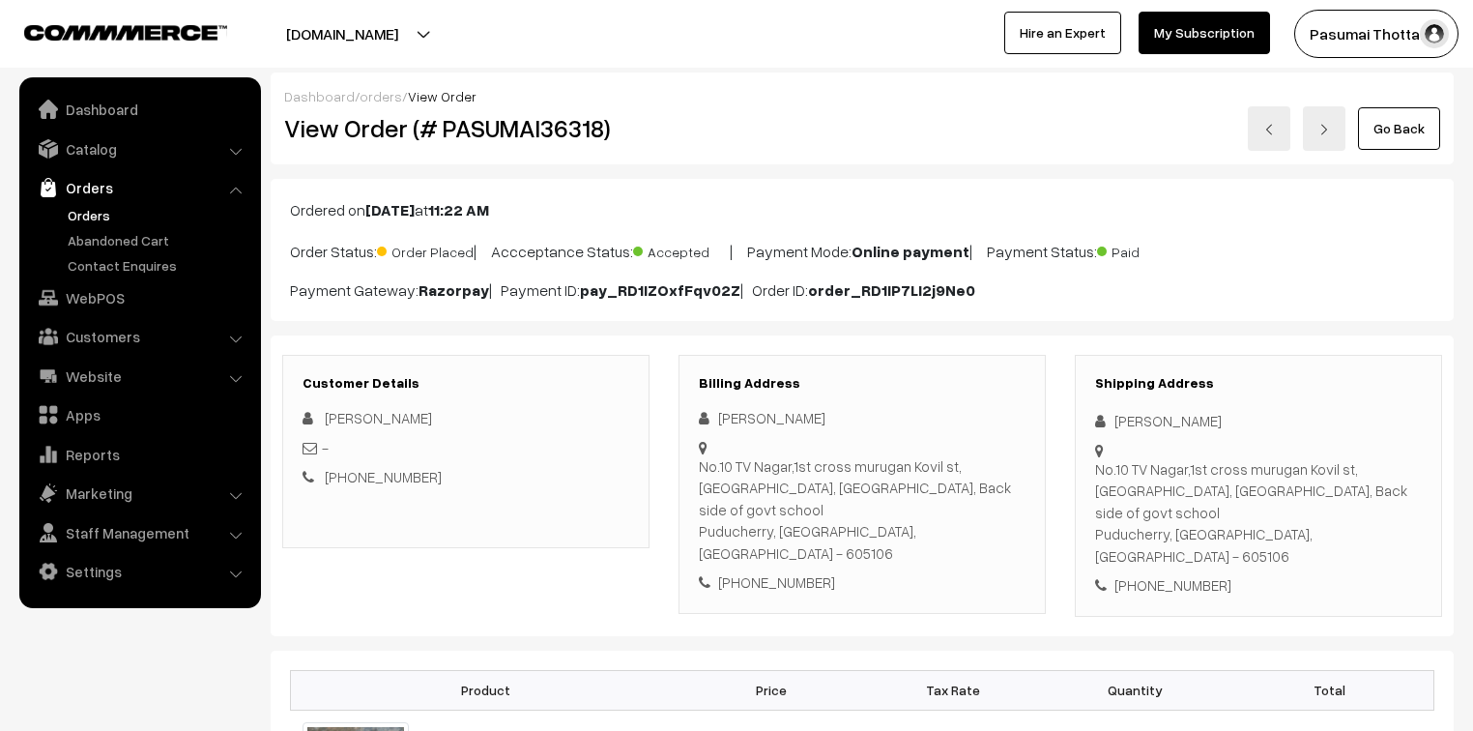
scroll to position [155, 0]
